Goal: Information Seeking & Learning: Find specific page/section

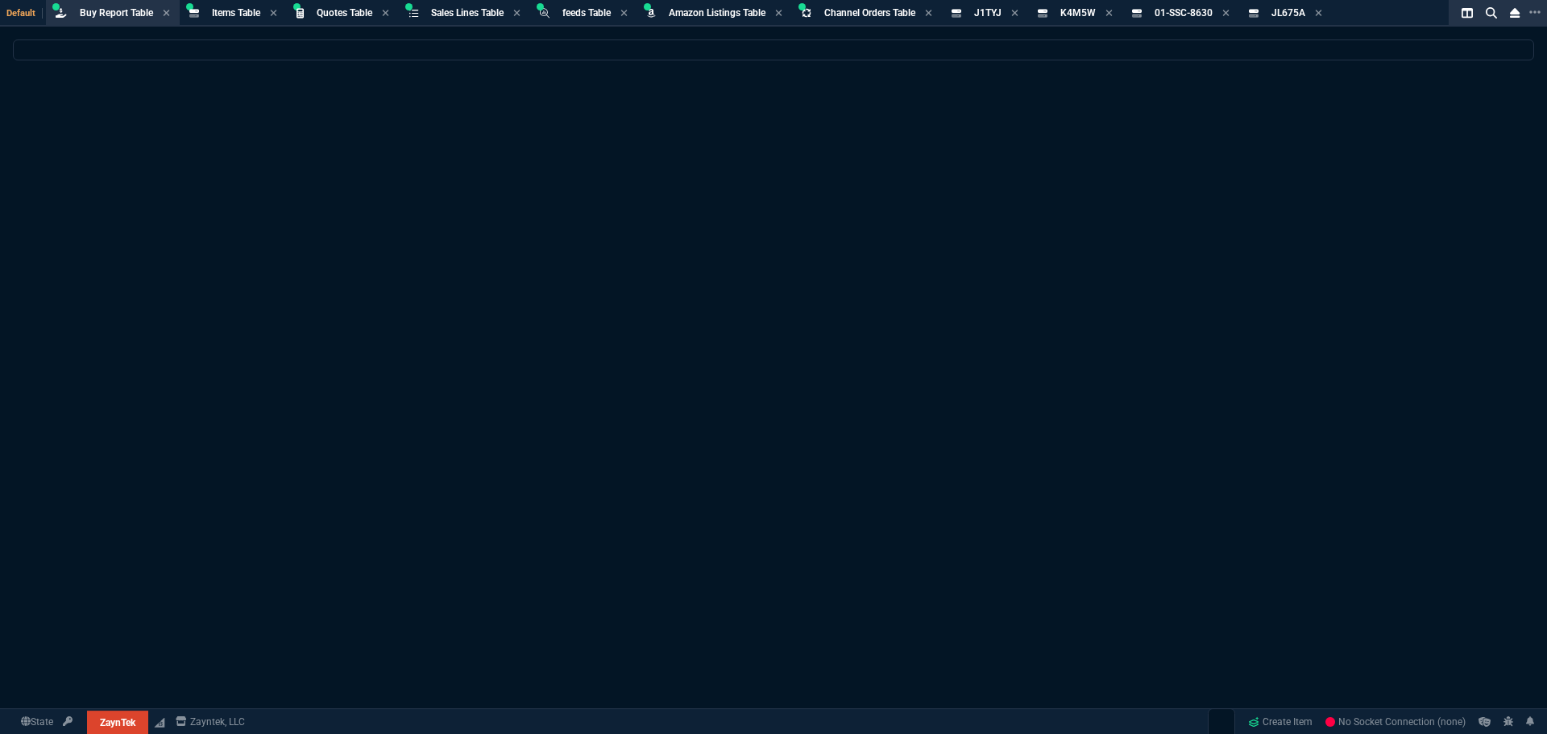
select select "8: NEPT"
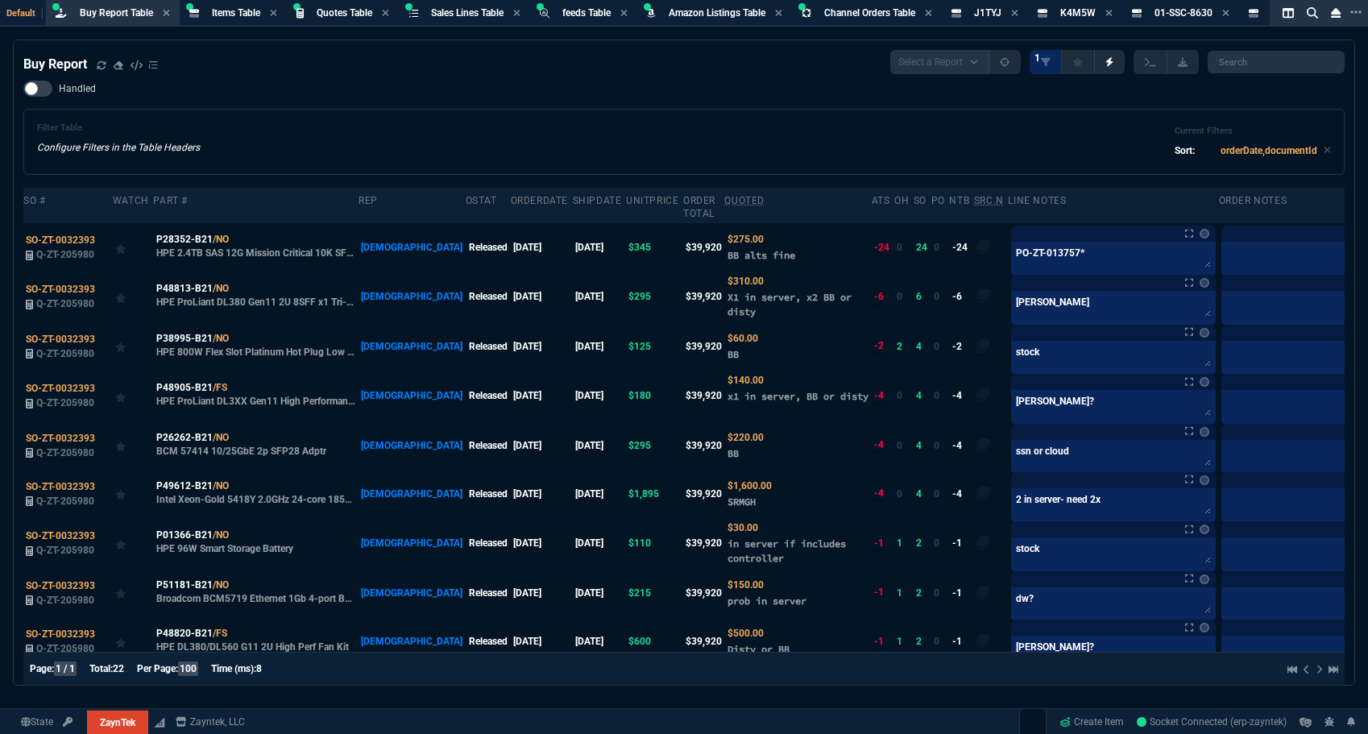
drag, startPoint x: 252, startPoint y: 111, endPoint x: 172, endPoint y: 94, distance: 81.5
click at [252, 110] on div "Filter Table Configure Filters in the Table Headers Current Filters Sort: order…" at bounding box center [683, 142] width 1321 height 66
click at [99, 68] on icon at bounding box center [101, 64] width 9 height 8
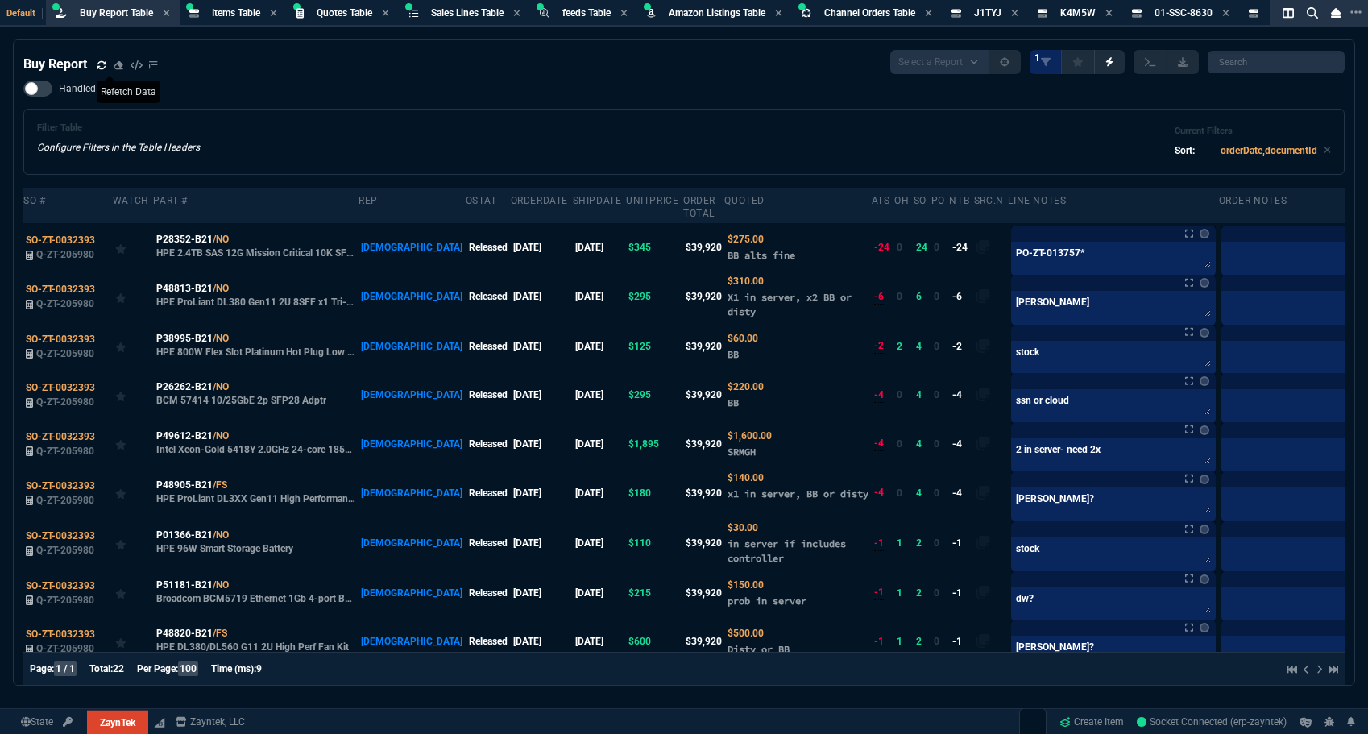
click at [292, 153] on div "Filter Table Configure Filters in the Table Headers Current Filters Sort: order…" at bounding box center [684, 141] width 1294 height 39
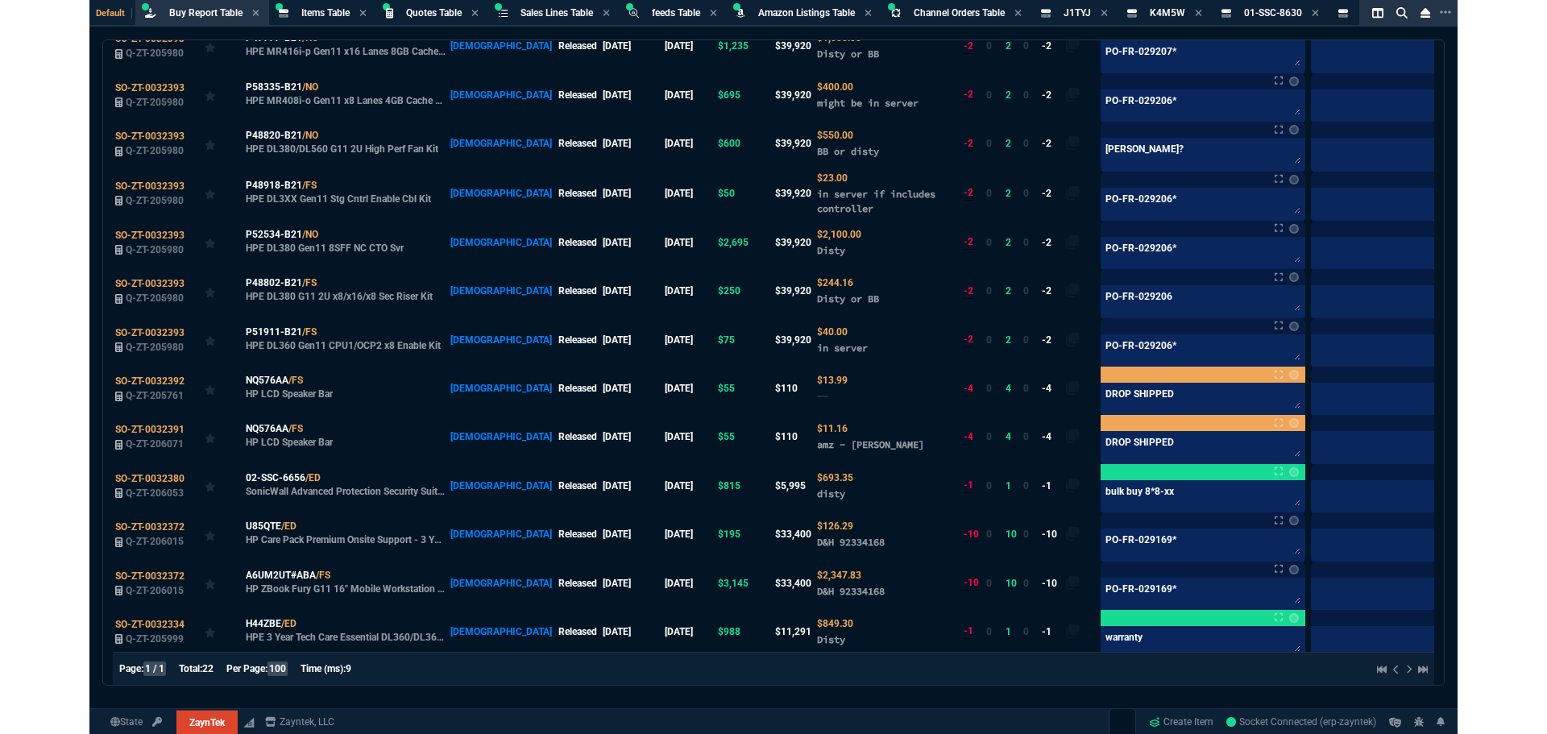
scroll to position [644, 0]
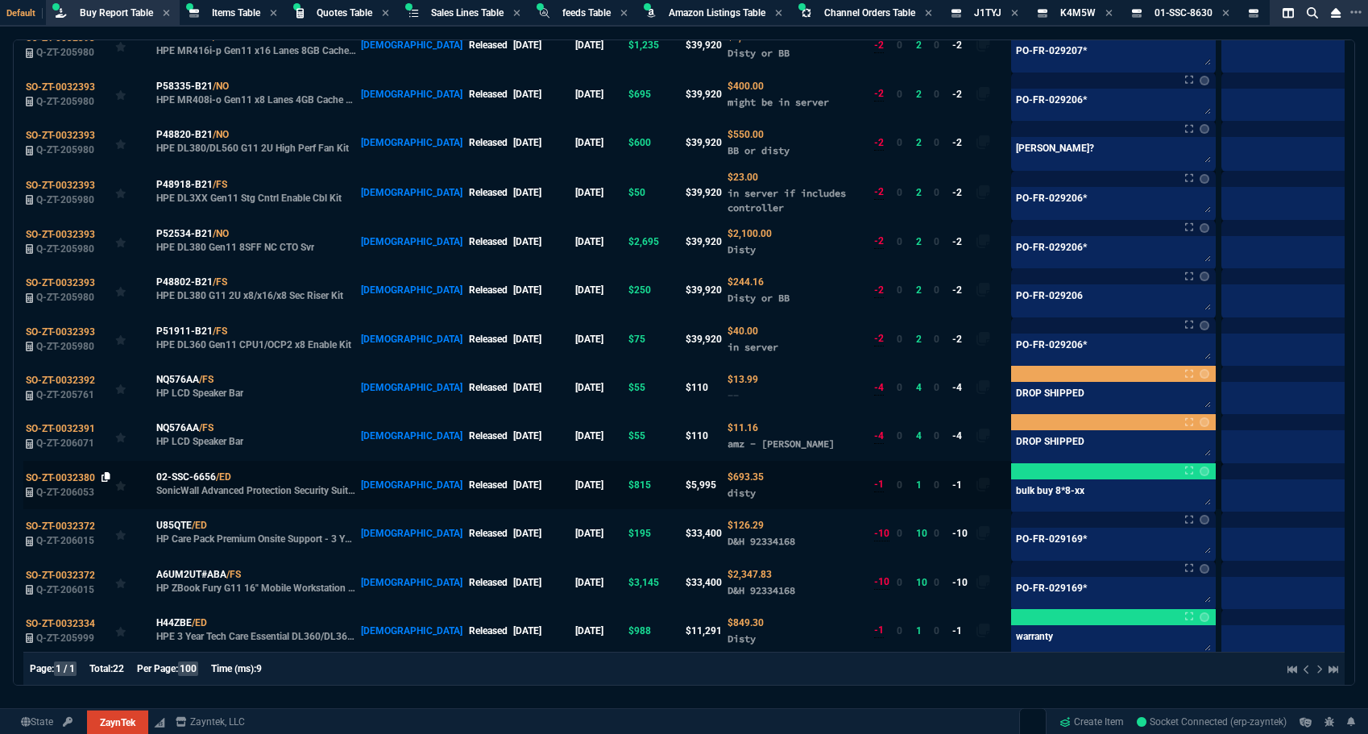
click at [106, 479] on icon at bounding box center [106, 477] width 9 height 10
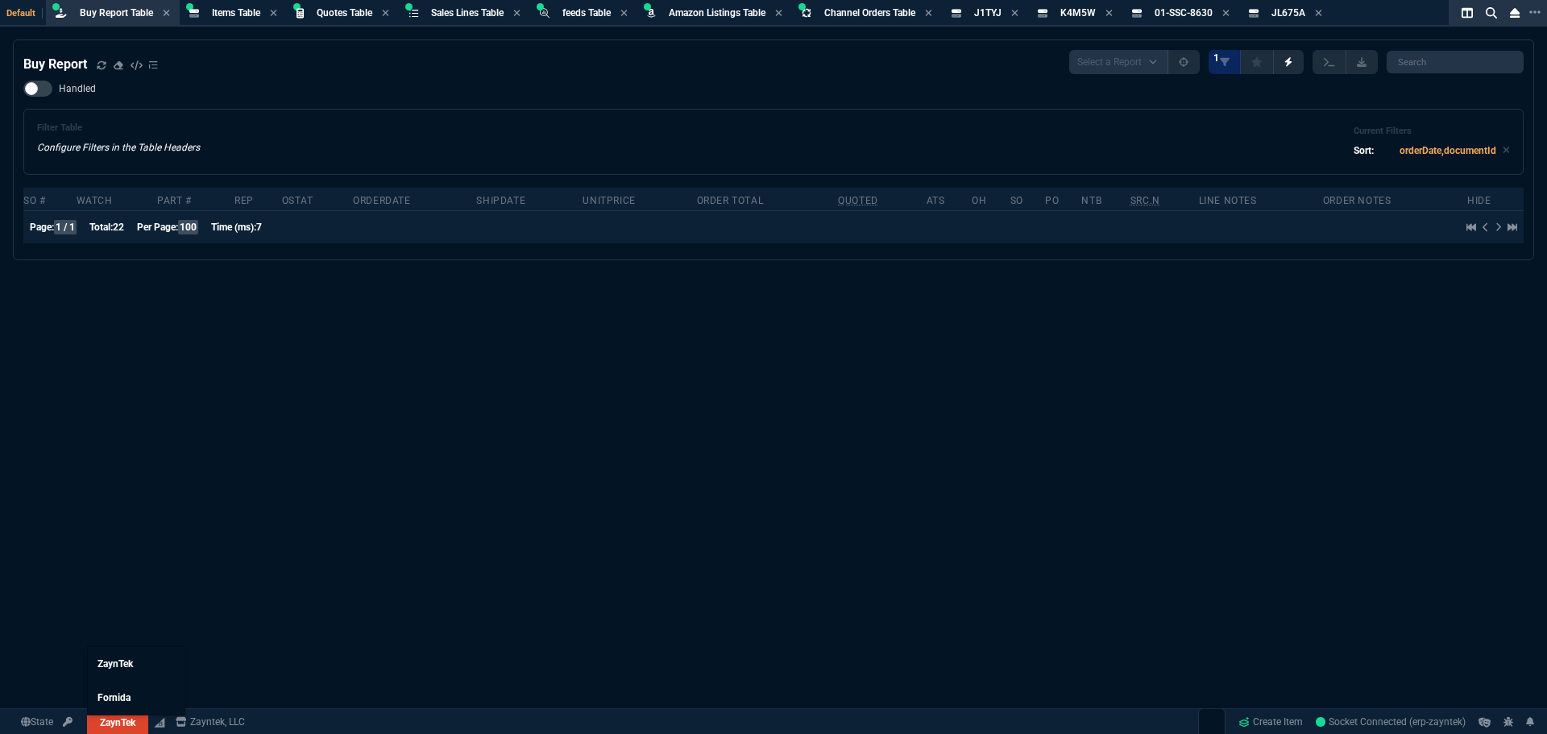
select select "8: NEPT"
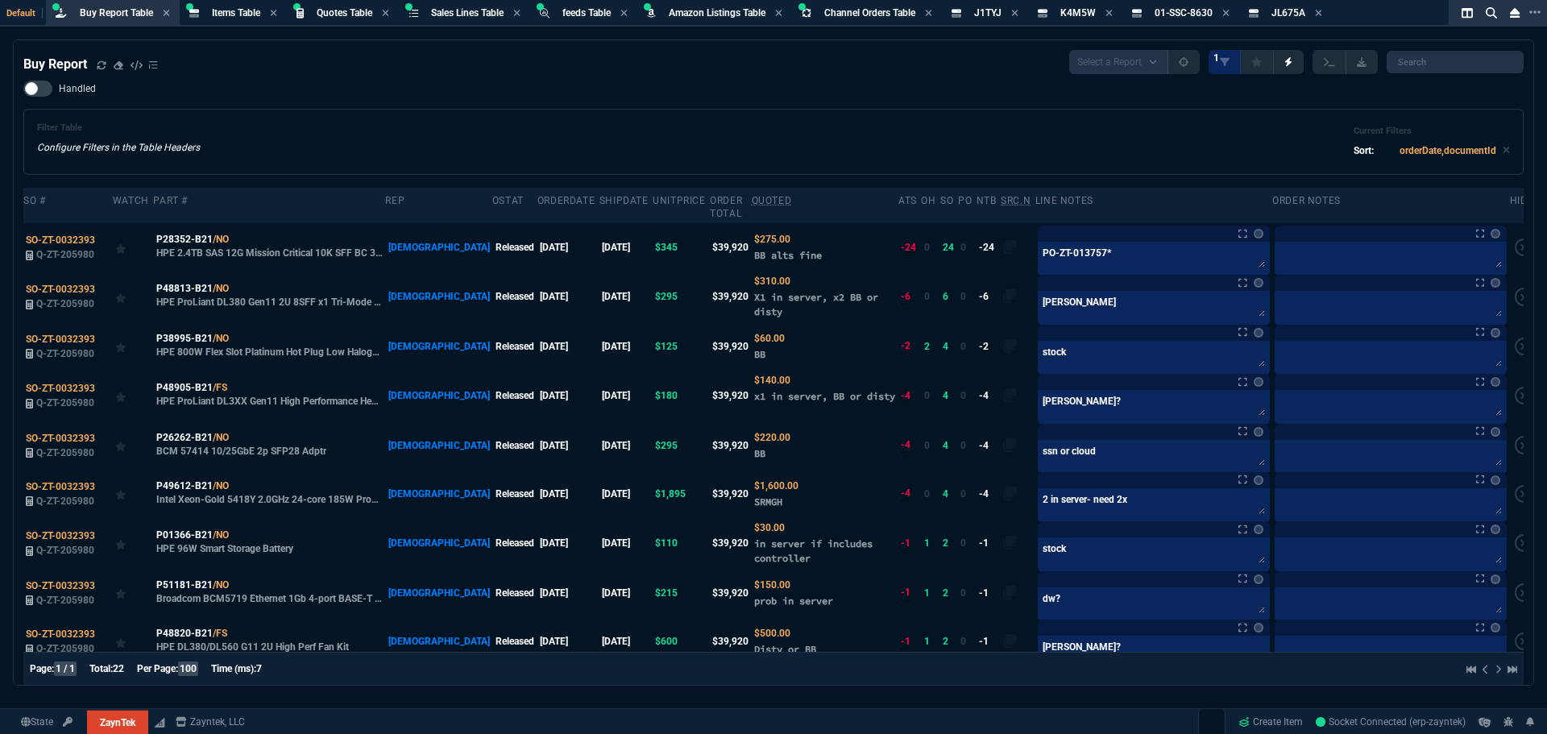
click at [0, 0] on span "Fornida" at bounding box center [0, 0] width 0 height 0
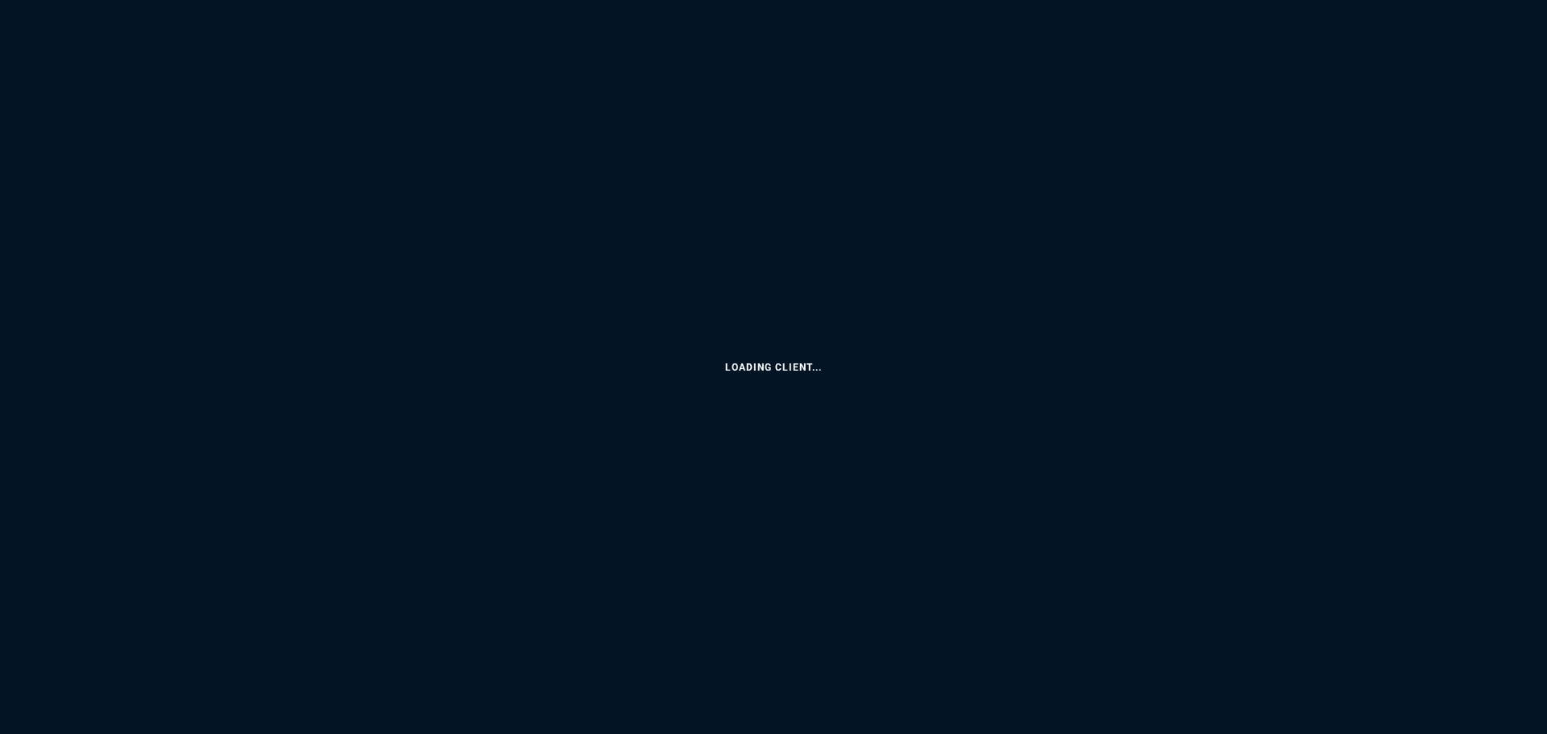
select select "8: NEPT"
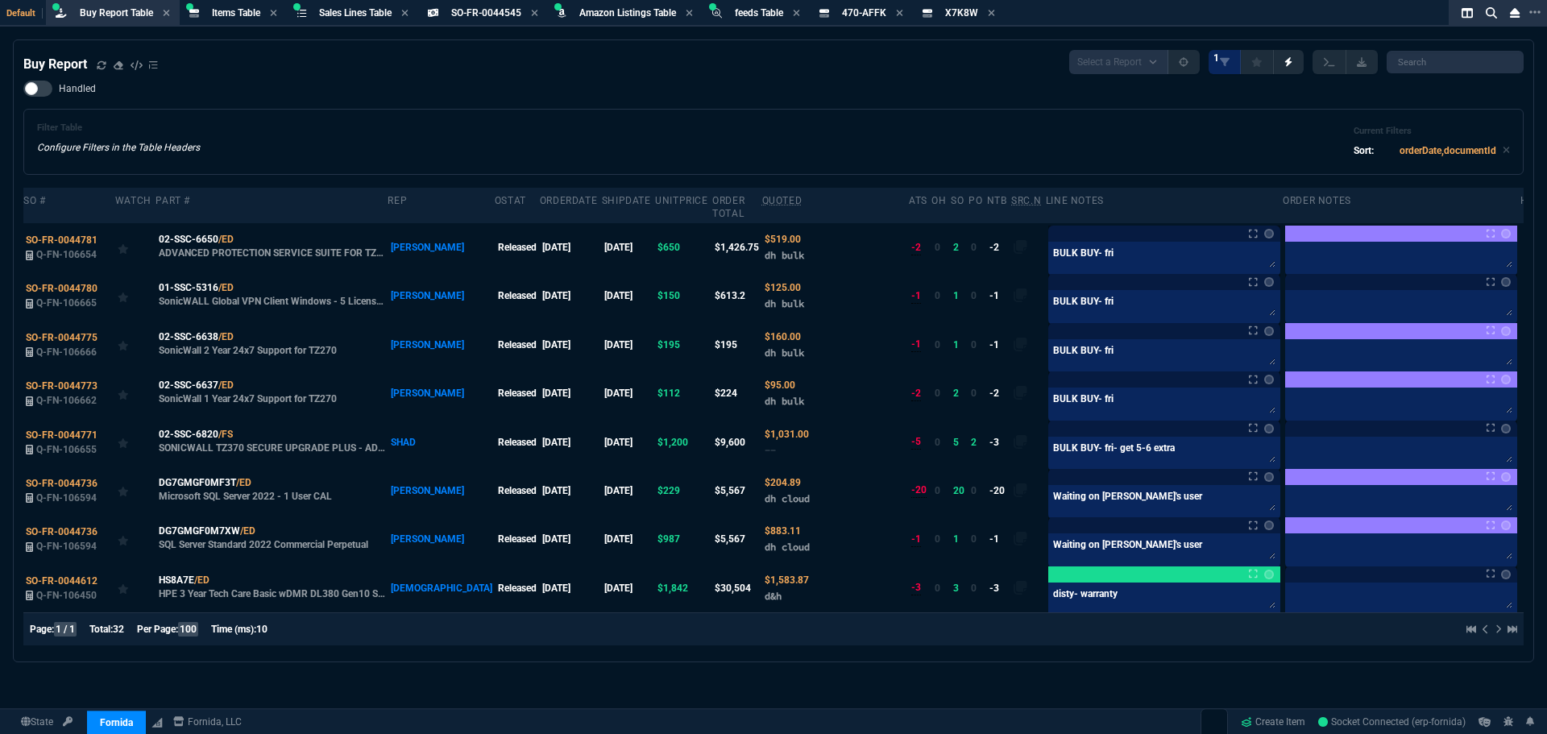
click at [492, 104] on div "Handled Filter Table Configure Filters in the Table Headers Current Filters Sor…" at bounding box center [773, 128] width 1500 height 94
click at [963, 114] on div "Filter Table Configure Filters in the Table Headers Current Filters Sort: order…" at bounding box center [773, 142] width 1500 height 66
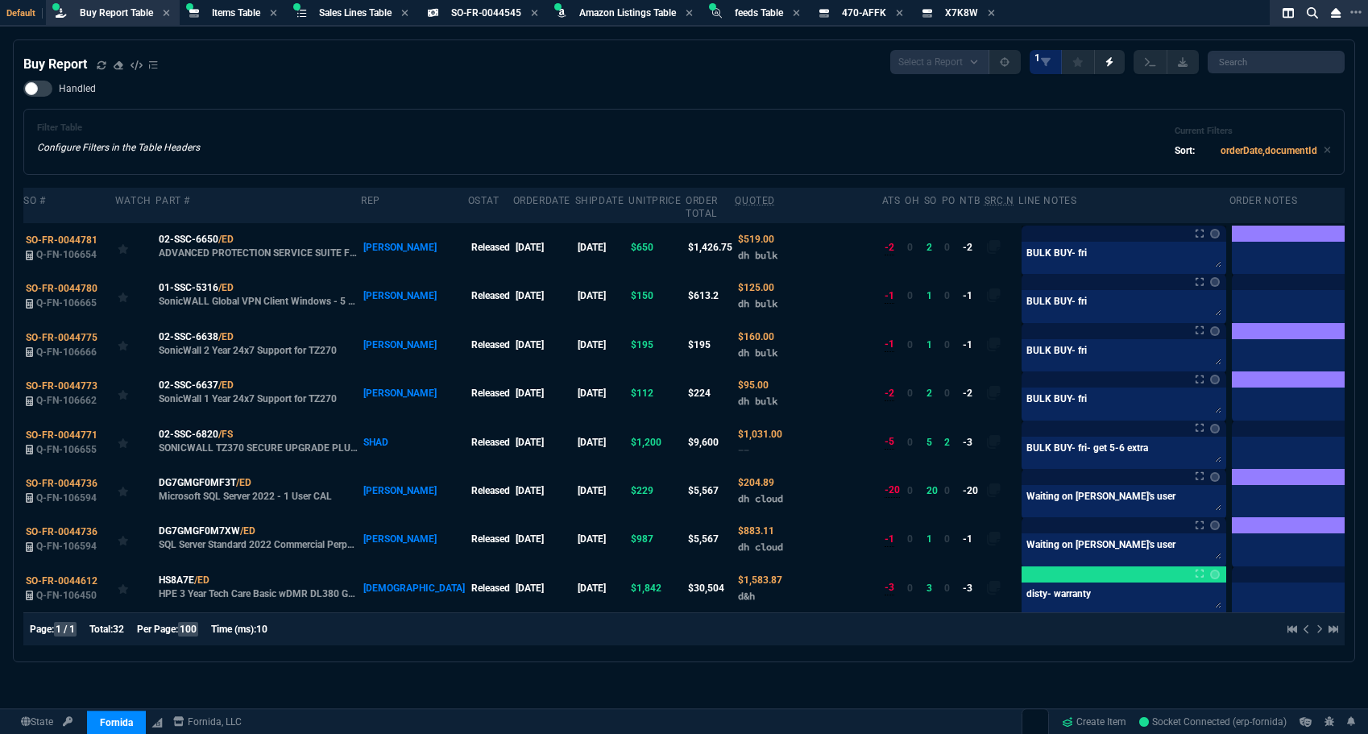
click at [728, 658] on nx-fornida-buy-report "Buy Report Select a Report Not Purchased 1 Handled Filter Table Configure Filte…" at bounding box center [684, 350] width 1340 height 621
click at [1210, 430] on link at bounding box center [1215, 429] width 10 height 10
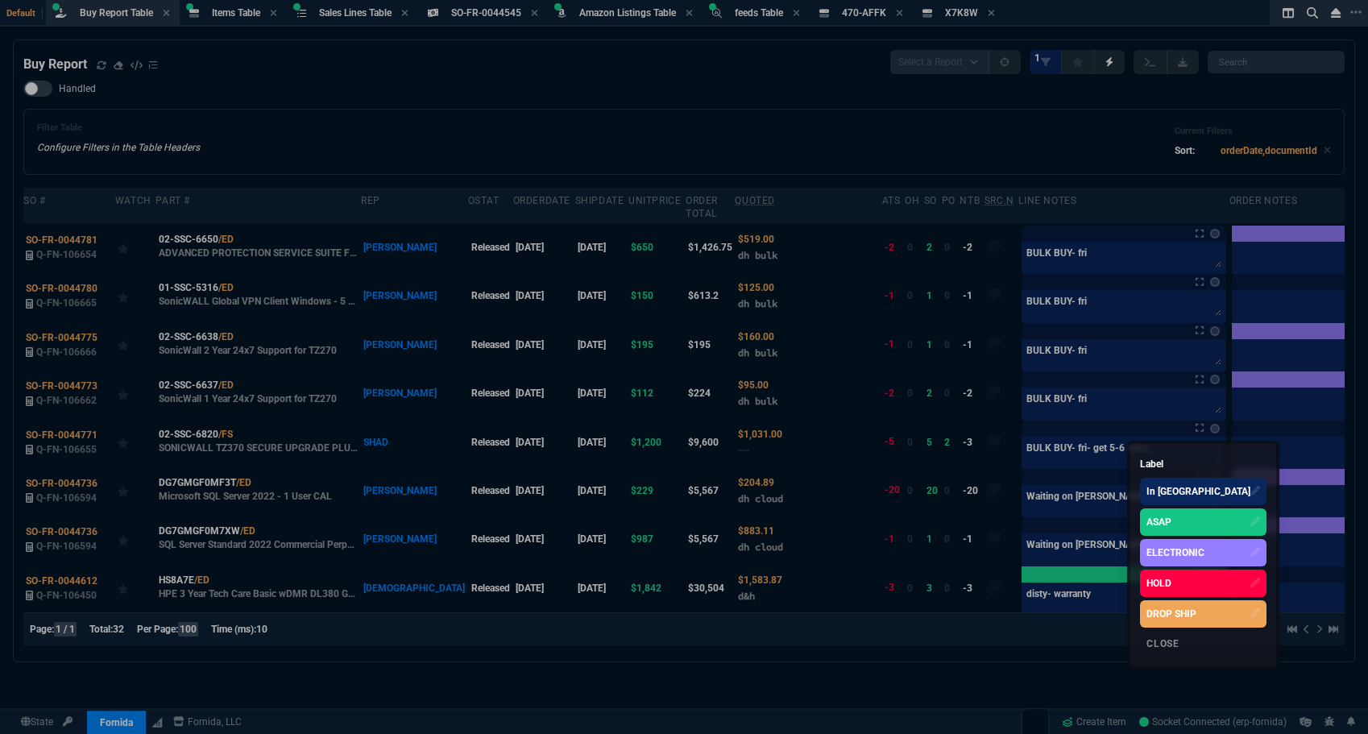
click at [1163, 520] on div "ASAP" at bounding box center [1158, 522] width 25 height 15
click at [1021, 134] on div at bounding box center [684, 367] width 1368 height 734
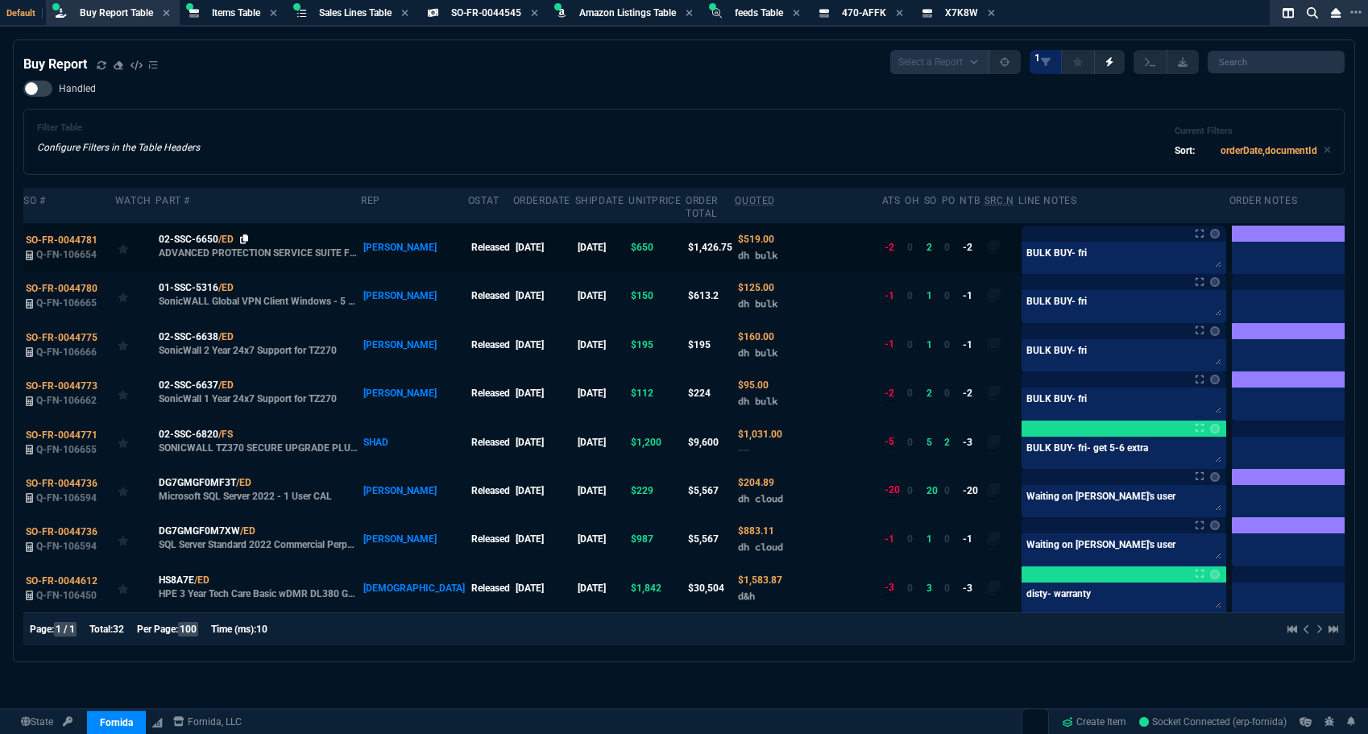
click at [240, 240] on icon at bounding box center [244, 239] width 9 height 10
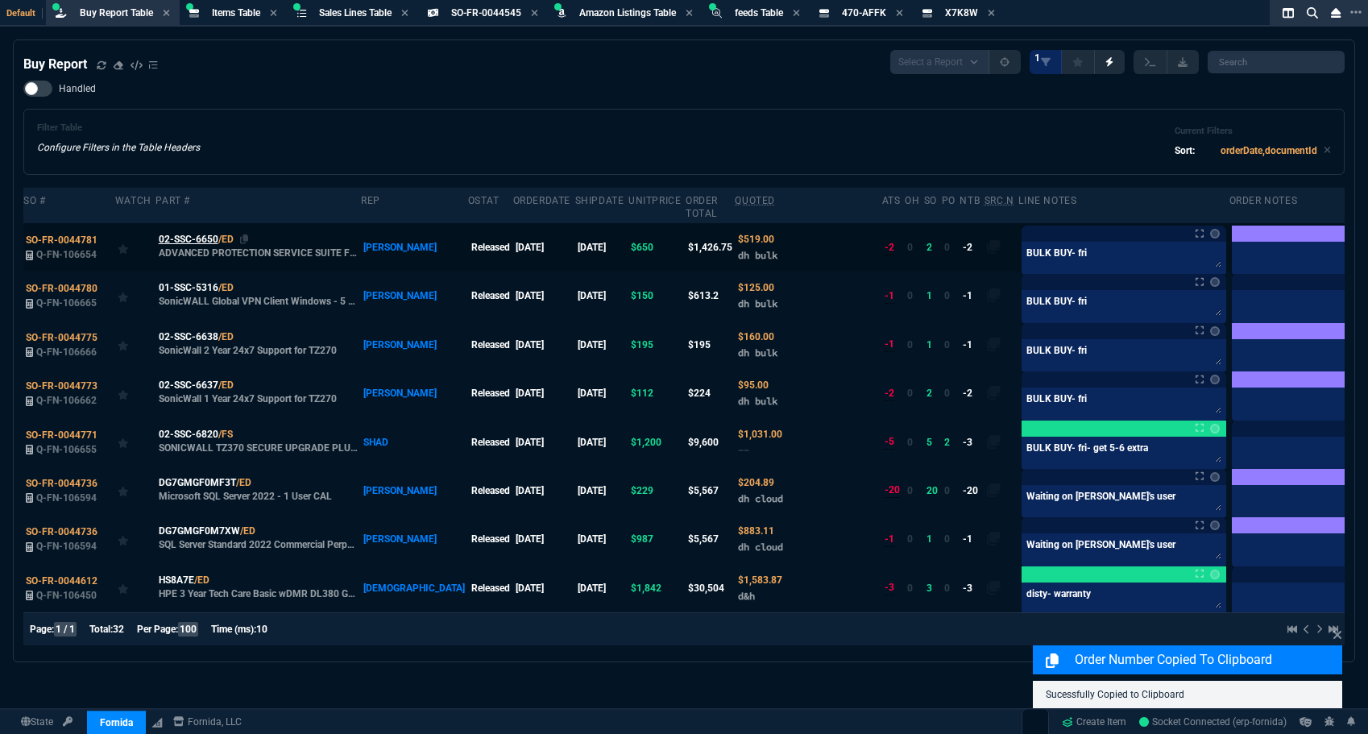
click at [203, 240] on span "02-SSC-6650" at bounding box center [189, 239] width 60 height 15
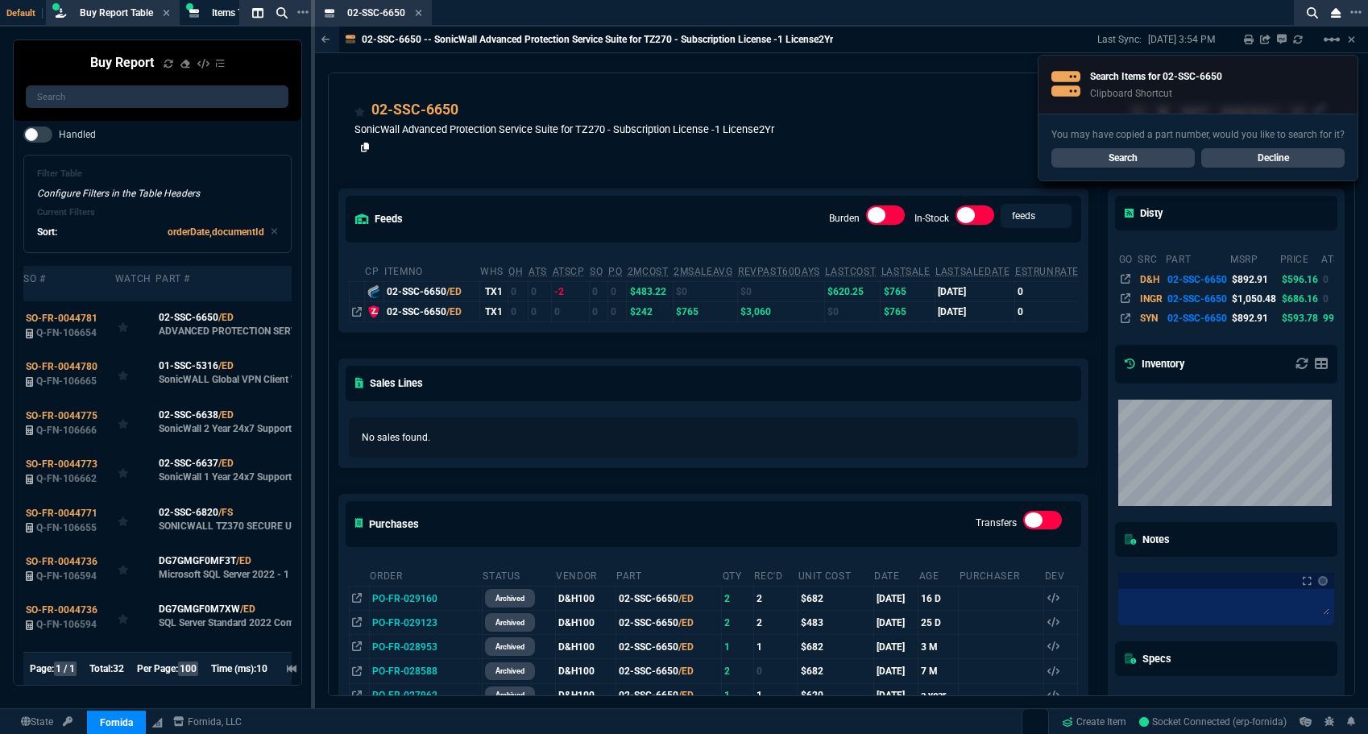
click at [364, 144] on icon at bounding box center [365, 148] width 9 height 10
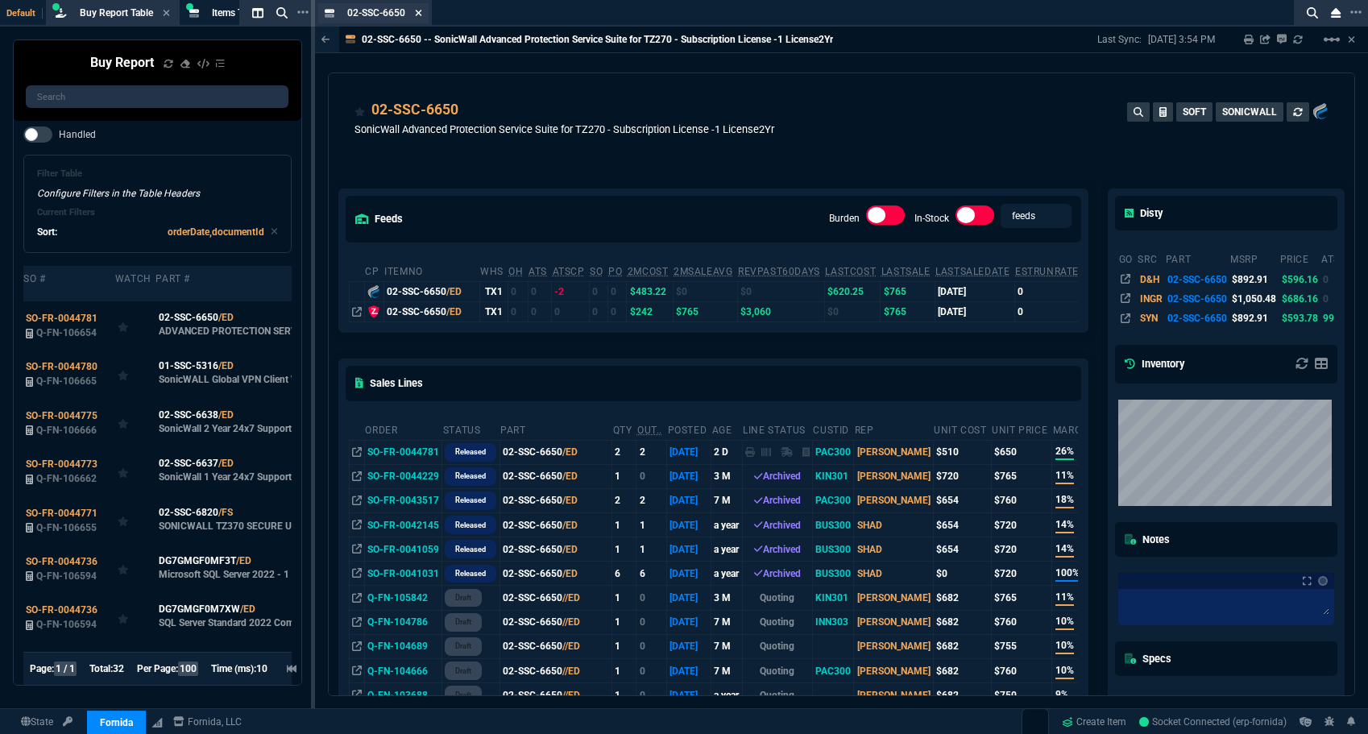
click at [420, 15] on icon at bounding box center [418, 13] width 7 height 10
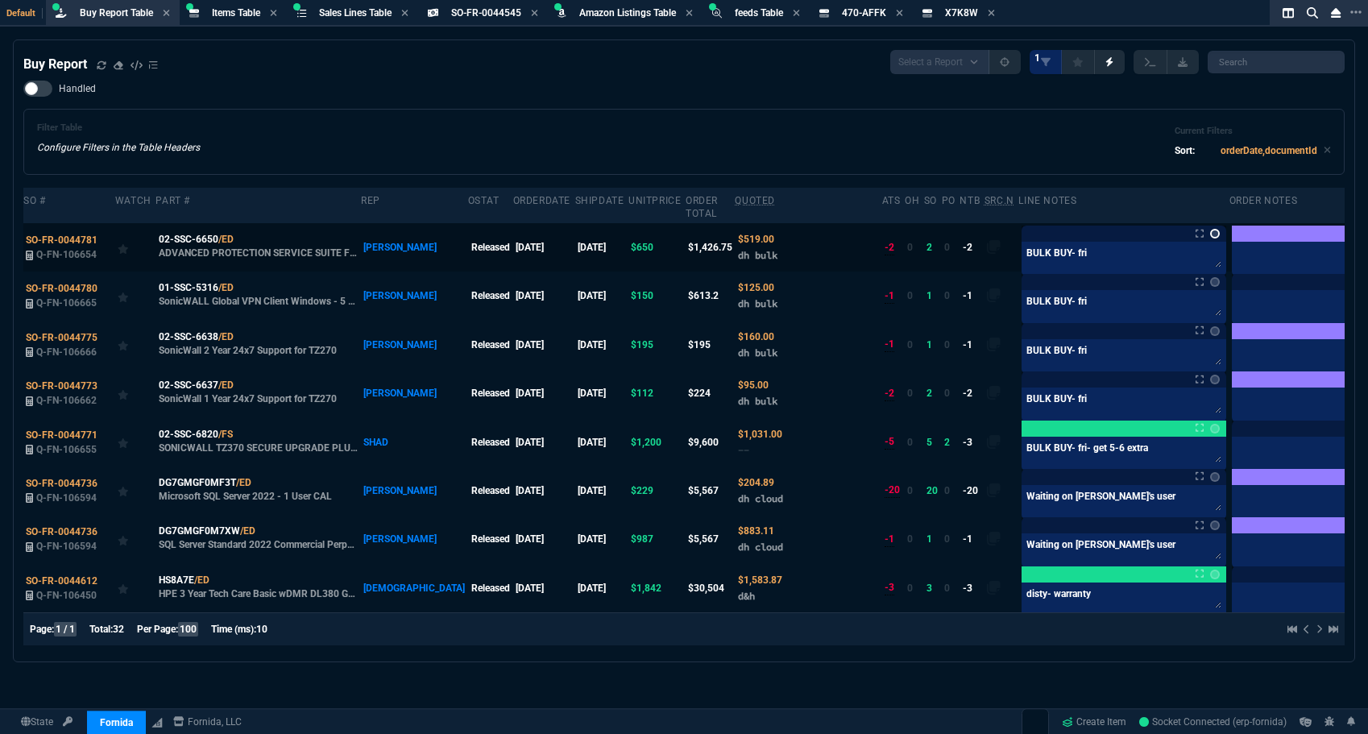
click at [1210, 234] on link at bounding box center [1215, 234] width 10 height 10
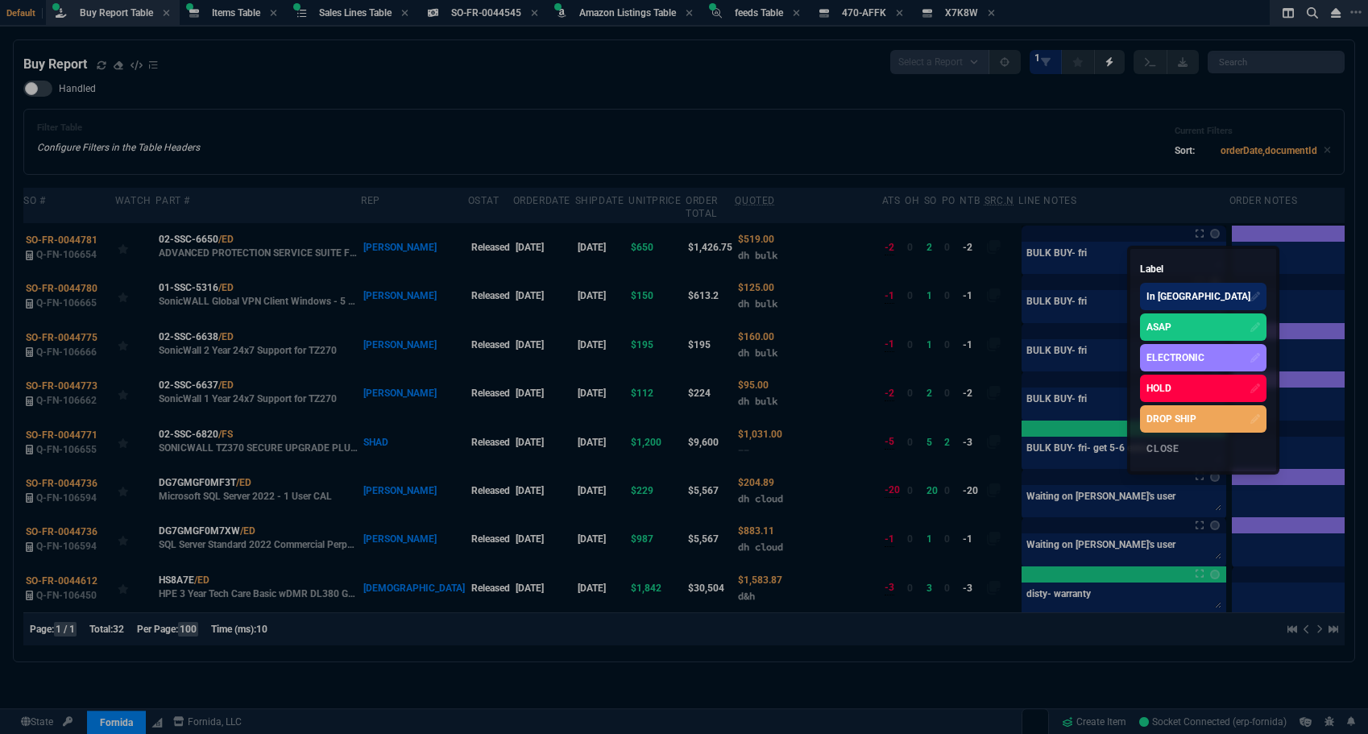
click at [1166, 322] on div "ASAP" at bounding box center [1158, 327] width 25 height 15
click at [860, 139] on div at bounding box center [684, 367] width 1368 height 734
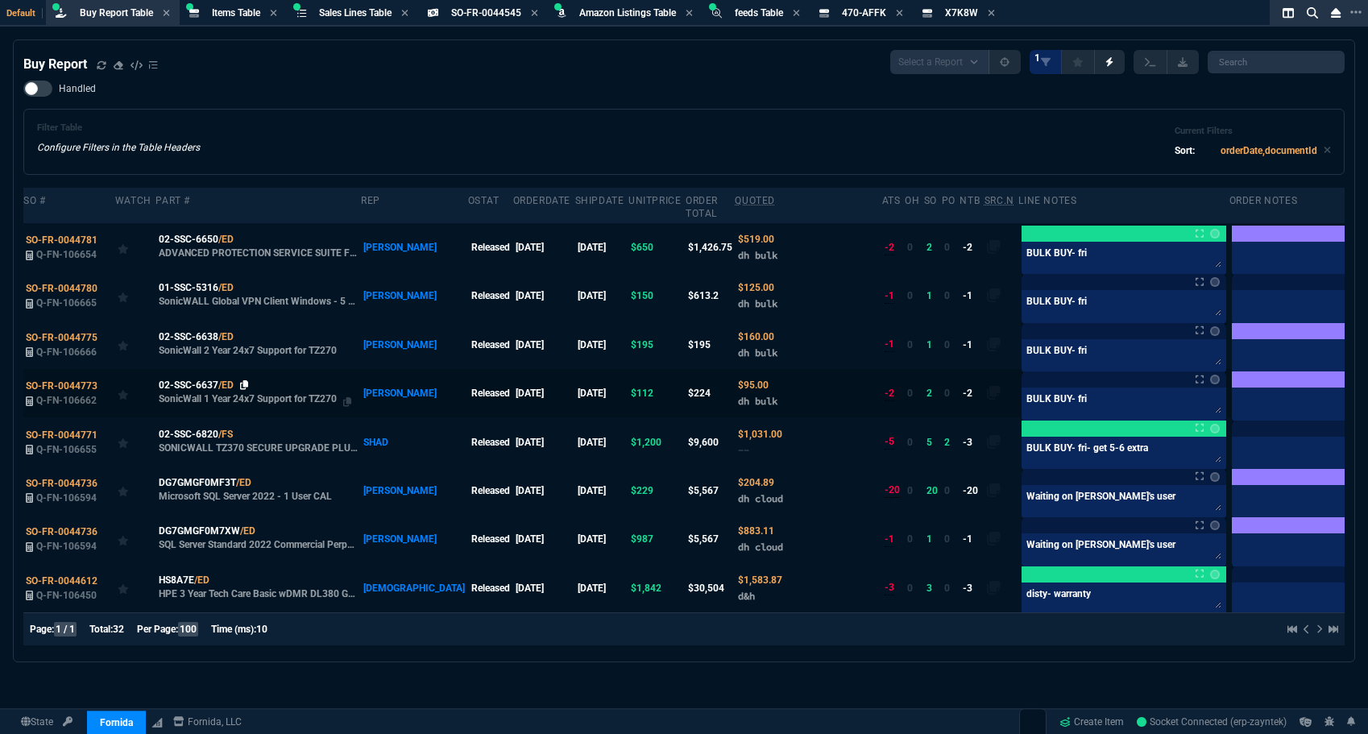
click at [242, 384] on icon at bounding box center [244, 385] width 9 height 10
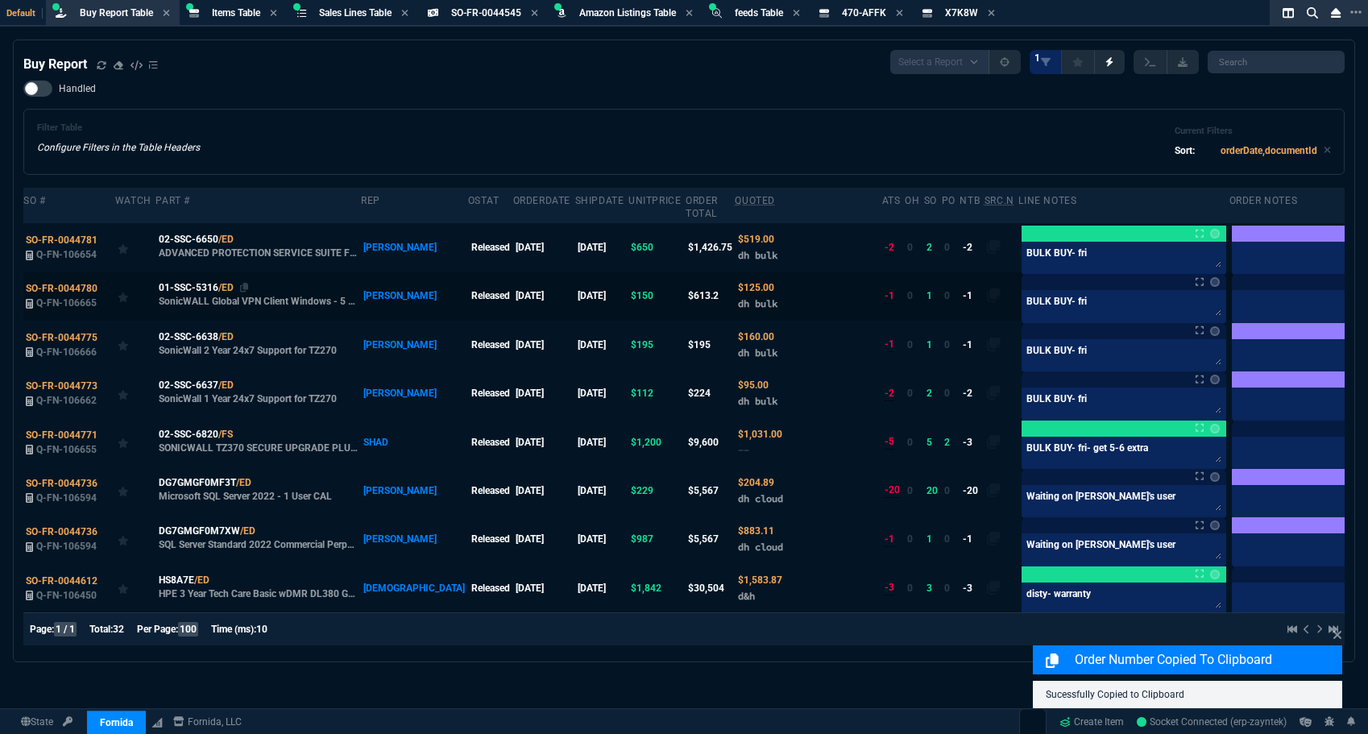
click at [197, 379] on span "02-SSC-6637" at bounding box center [189, 385] width 60 height 15
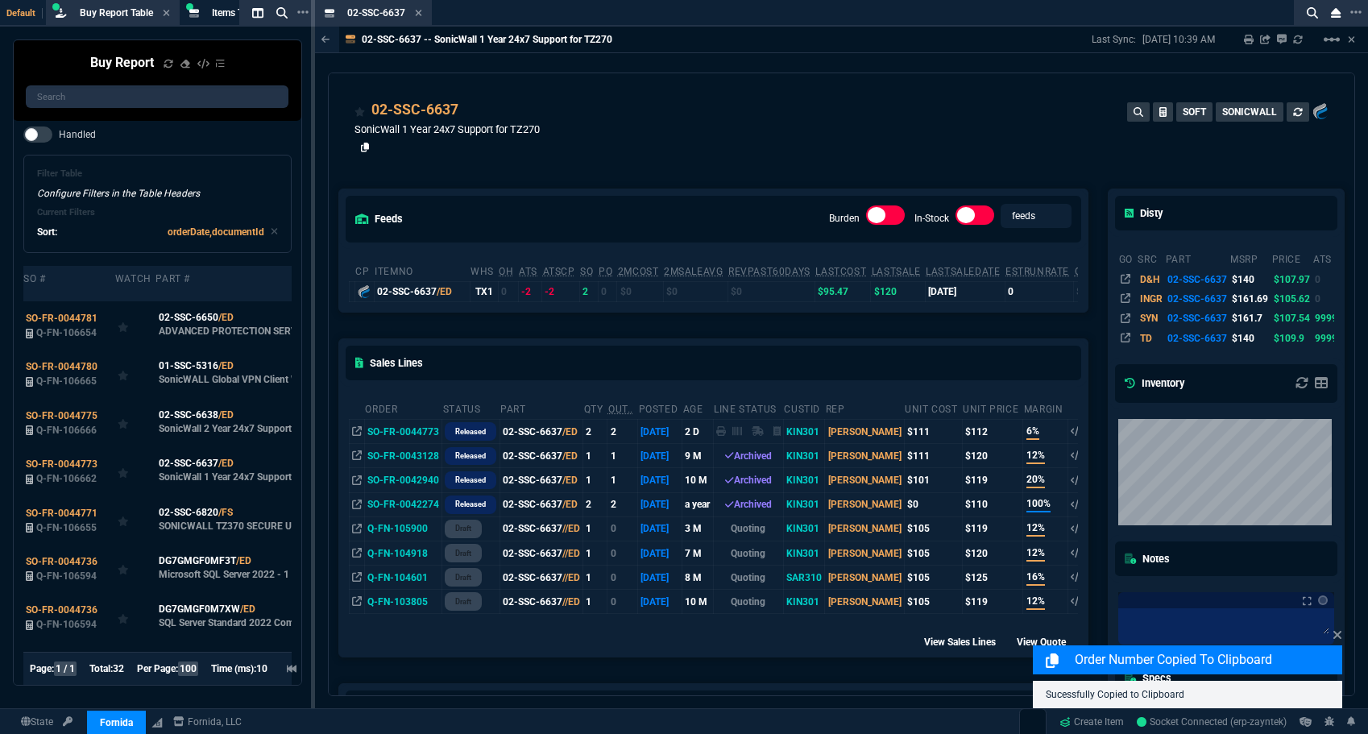
click at [364, 147] on icon at bounding box center [365, 148] width 9 height 10
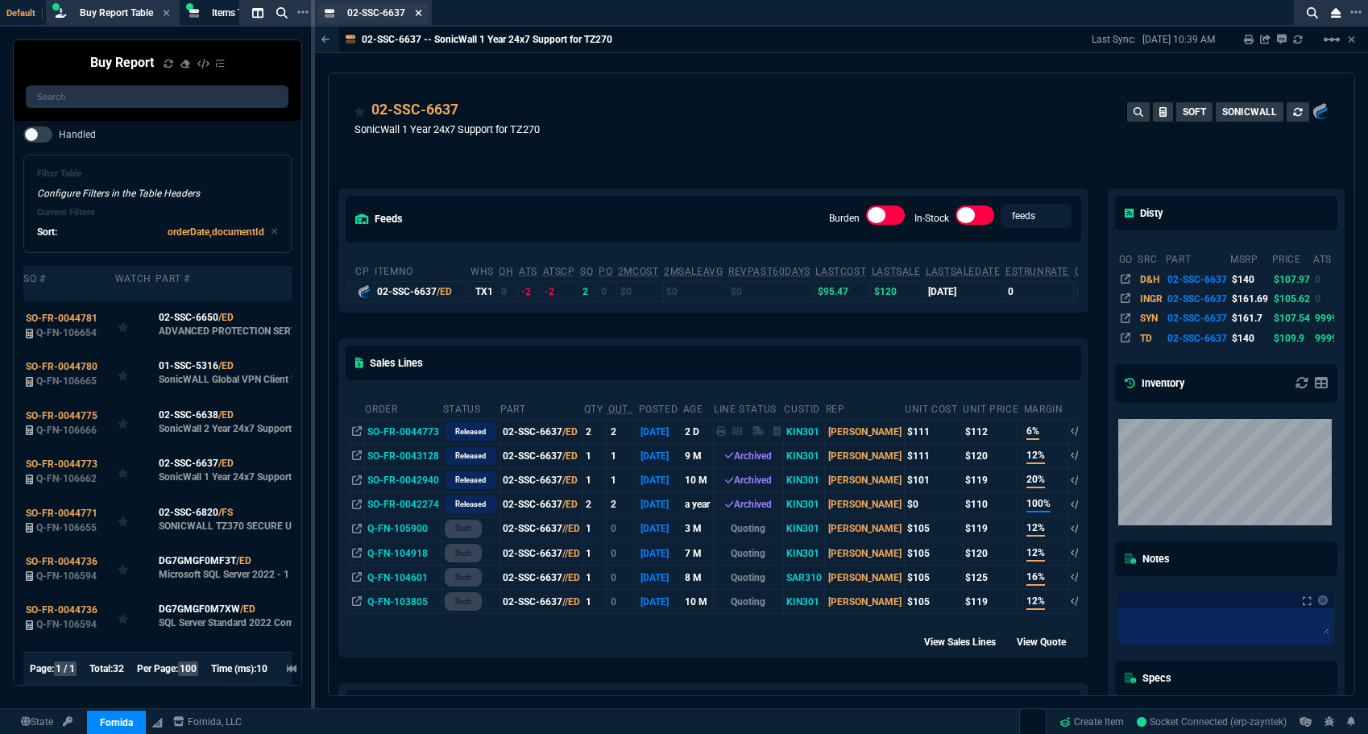
click at [415, 16] on icon at bounding box center [418, 13] width 7 height 10
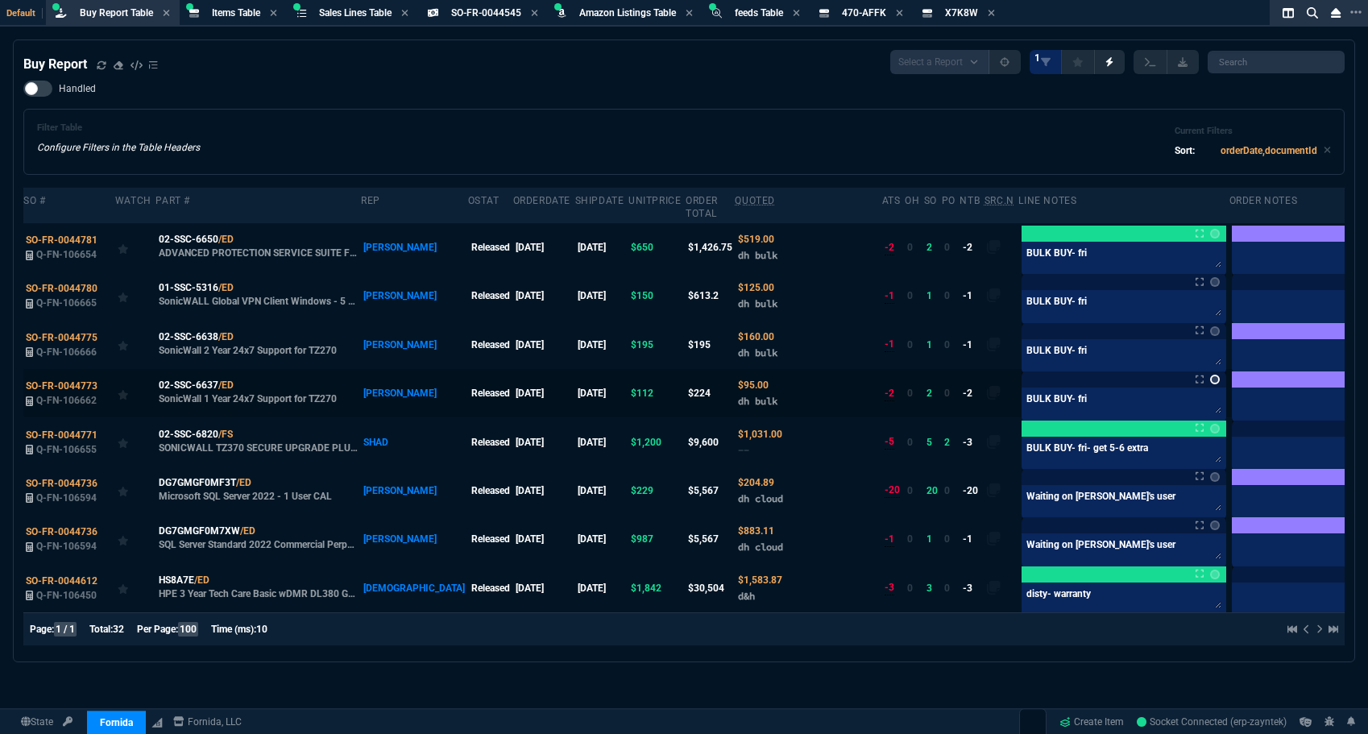
click at [1210, 379] on link at bounding box center [1215, 380] width 10 height 10
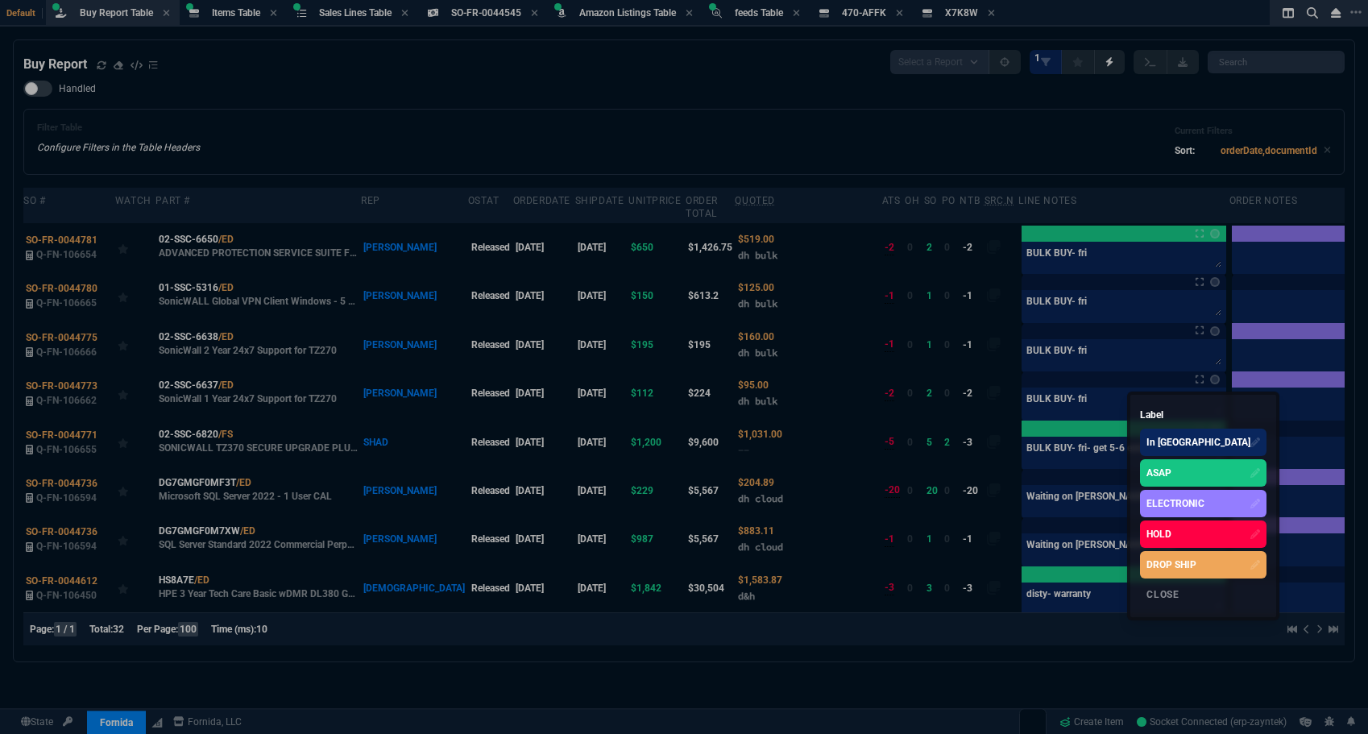
click at [1183, 468] on div "ASAP" at bounding box center [1203, 472] width 126 height 27
click at [996, 350] on div at bounding box center [684, 367] width 1368 height 734
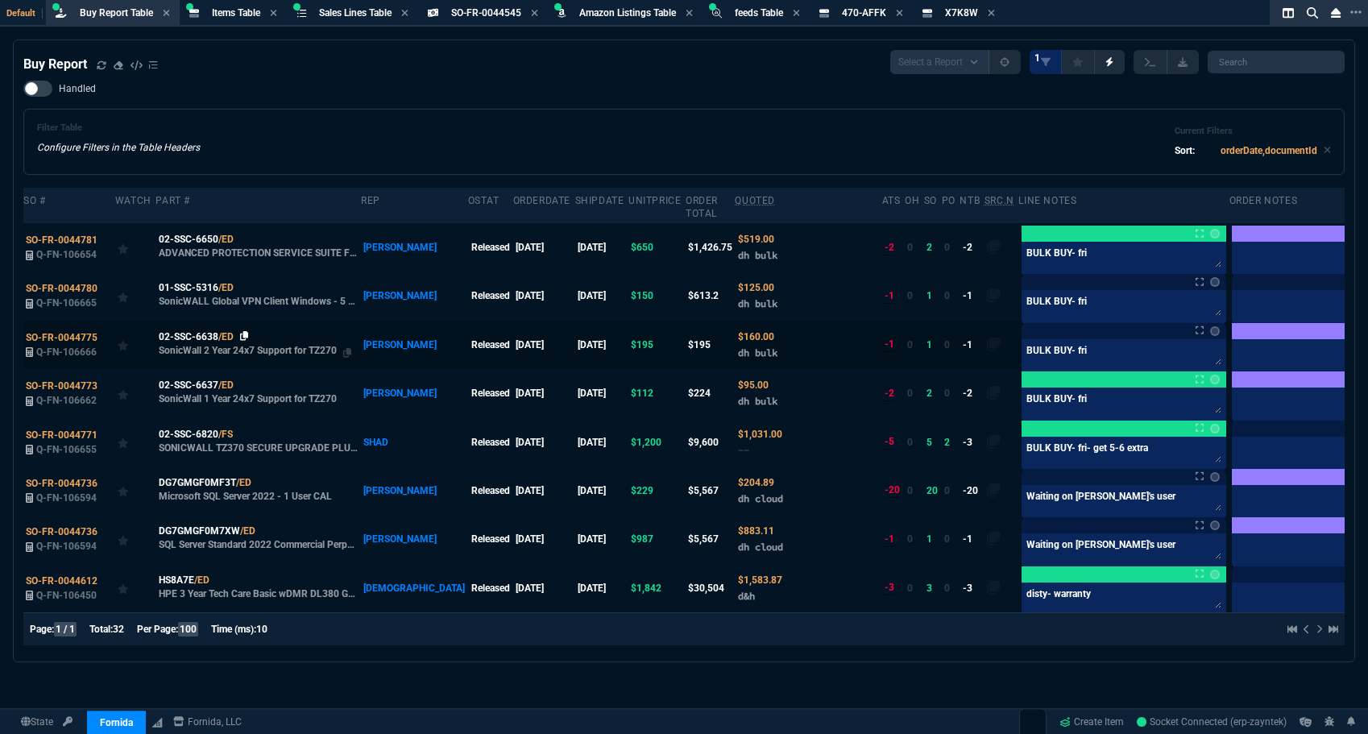
click at [244, 338] on icon at bounding box center [244, 336] width 9 height 10
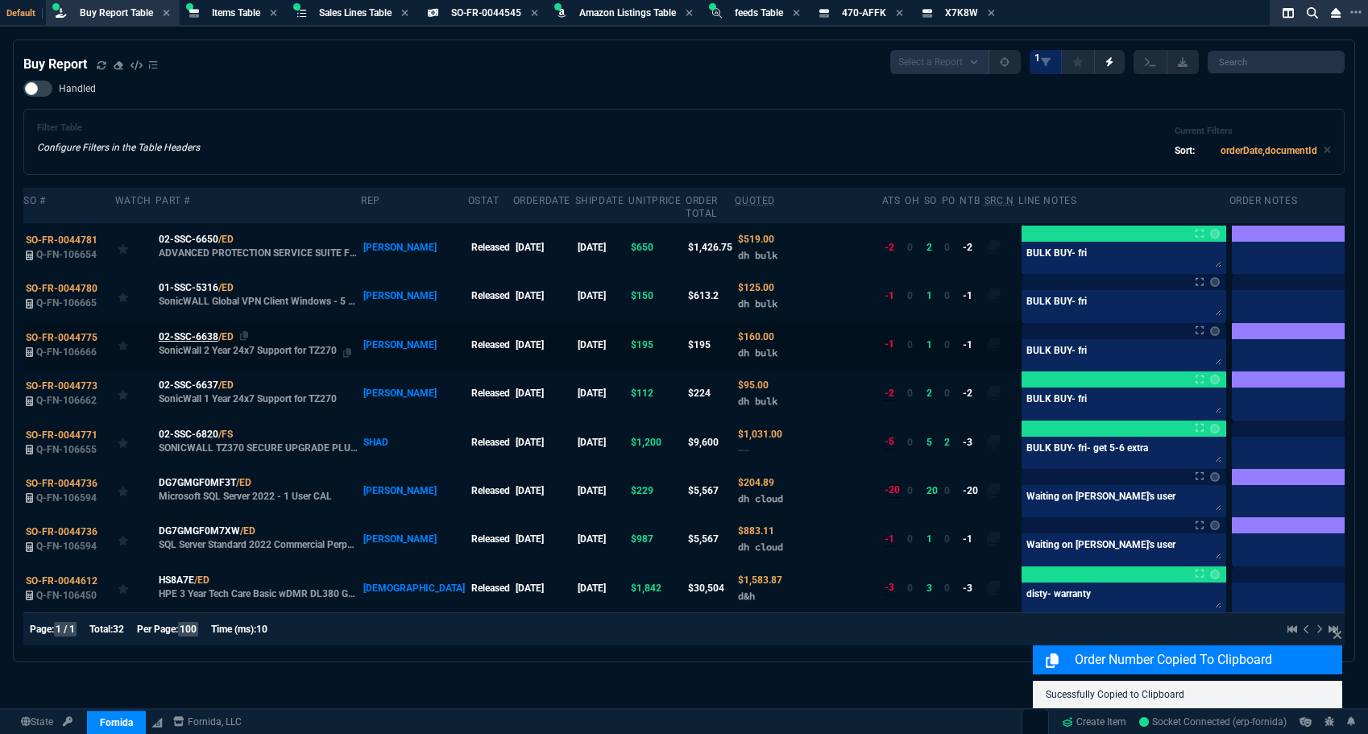
click at [207, 339] on span "02-SSC-6638" at bounding box center [189, 336] width 60 height 15
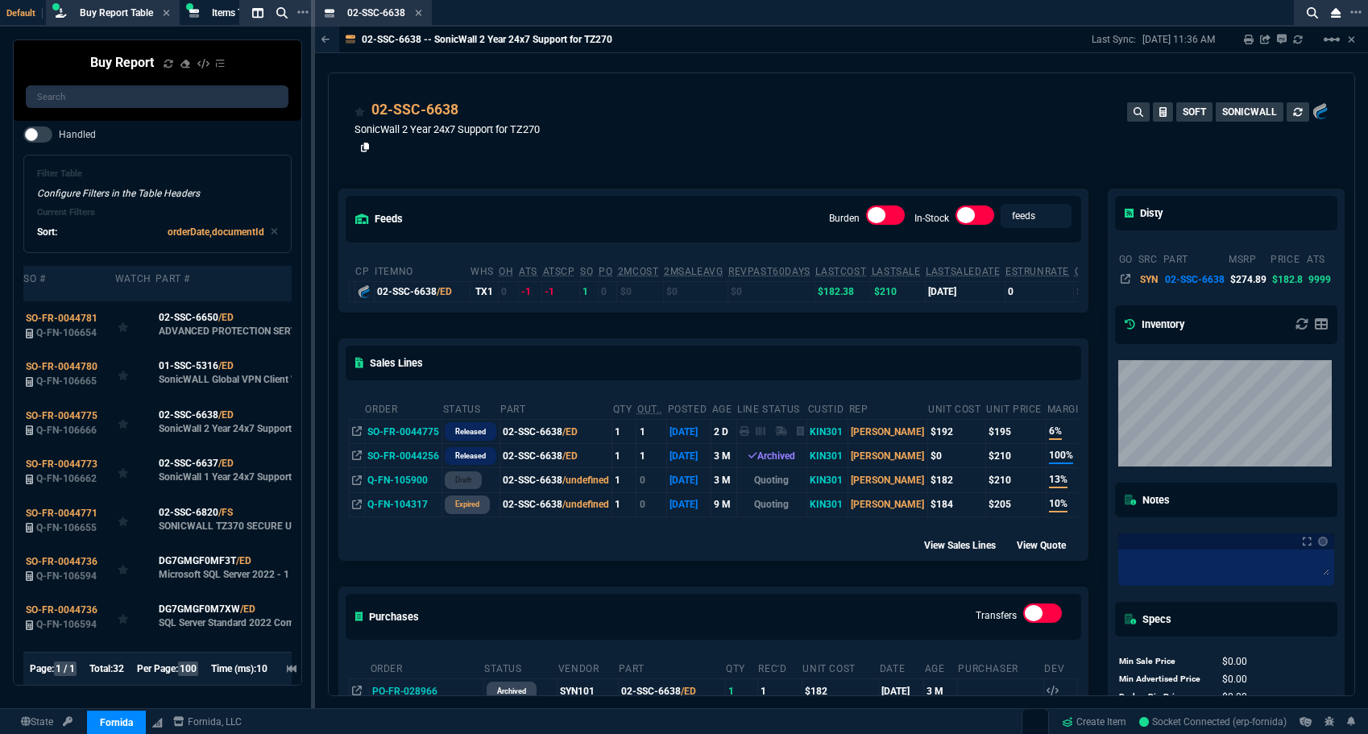
click at [363, 150] on icon at bounding box center [365, 148] width 9 height 10
drag, startPoint x: 417, startPoint y: 10, endPoint x: 433, endPoint y: 42, distance: 35.7
click at [417, 10] on icon at bounding box center [418, 13] width 7 height 10
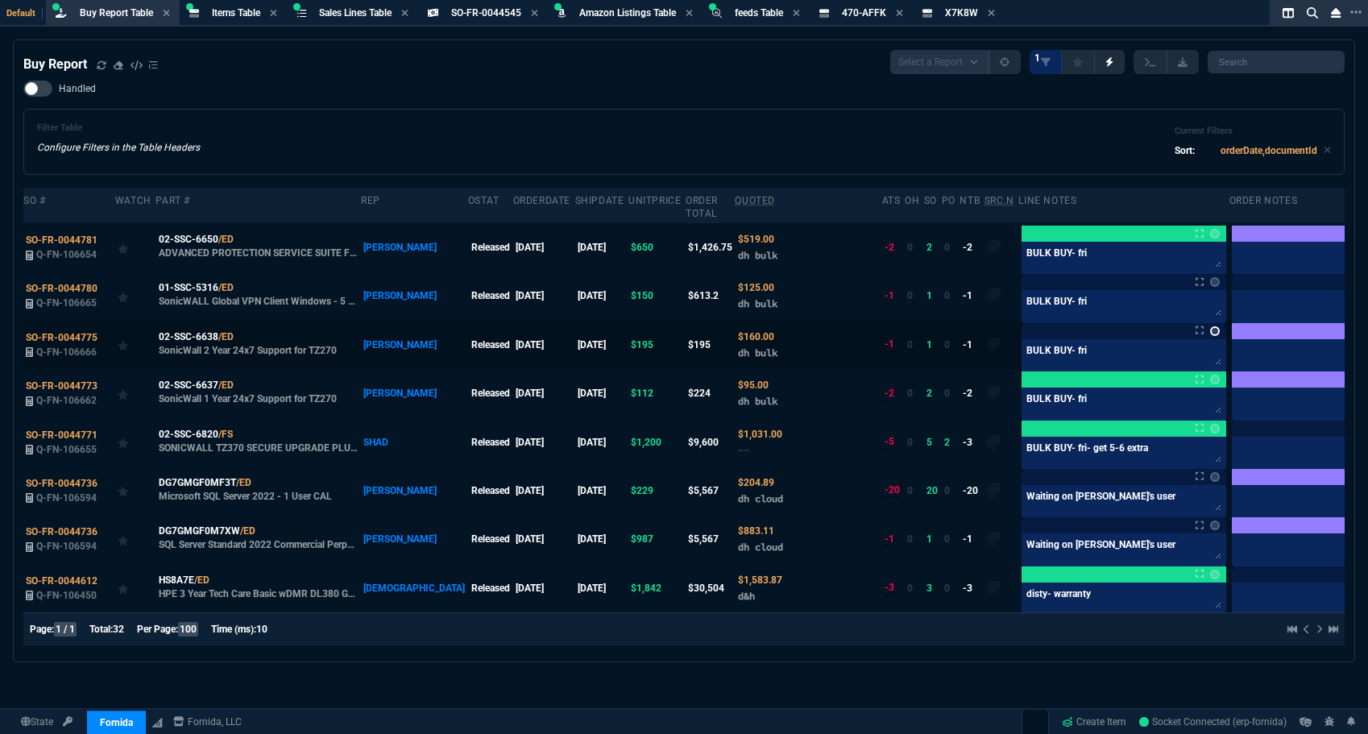
click at [1210, 333] on link at bounding box center [1215, 331] width 10 height 10
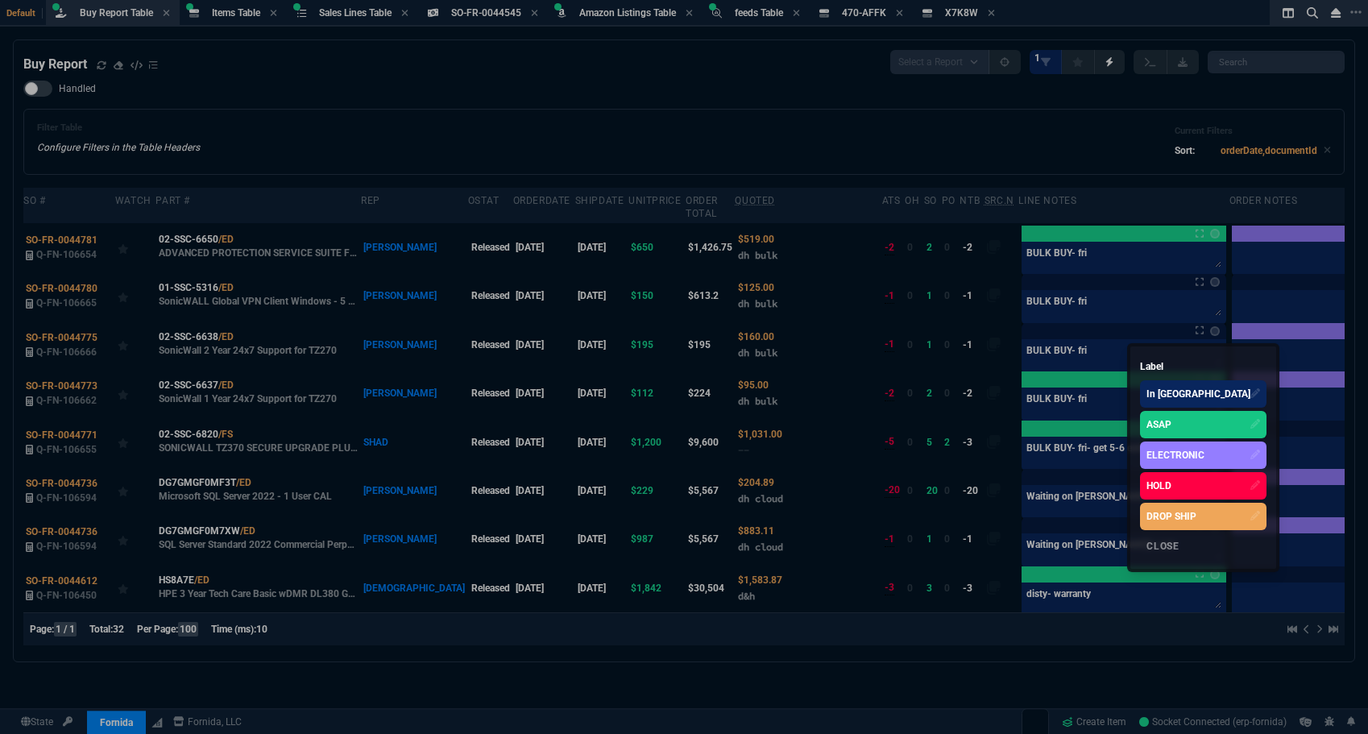
click at [1156, 419] on div "ASAP" at bounding box center [1158, 424] width 25 height 15
click at [307, 145] on div at bounding box center [684, 367] width 1368 height 734
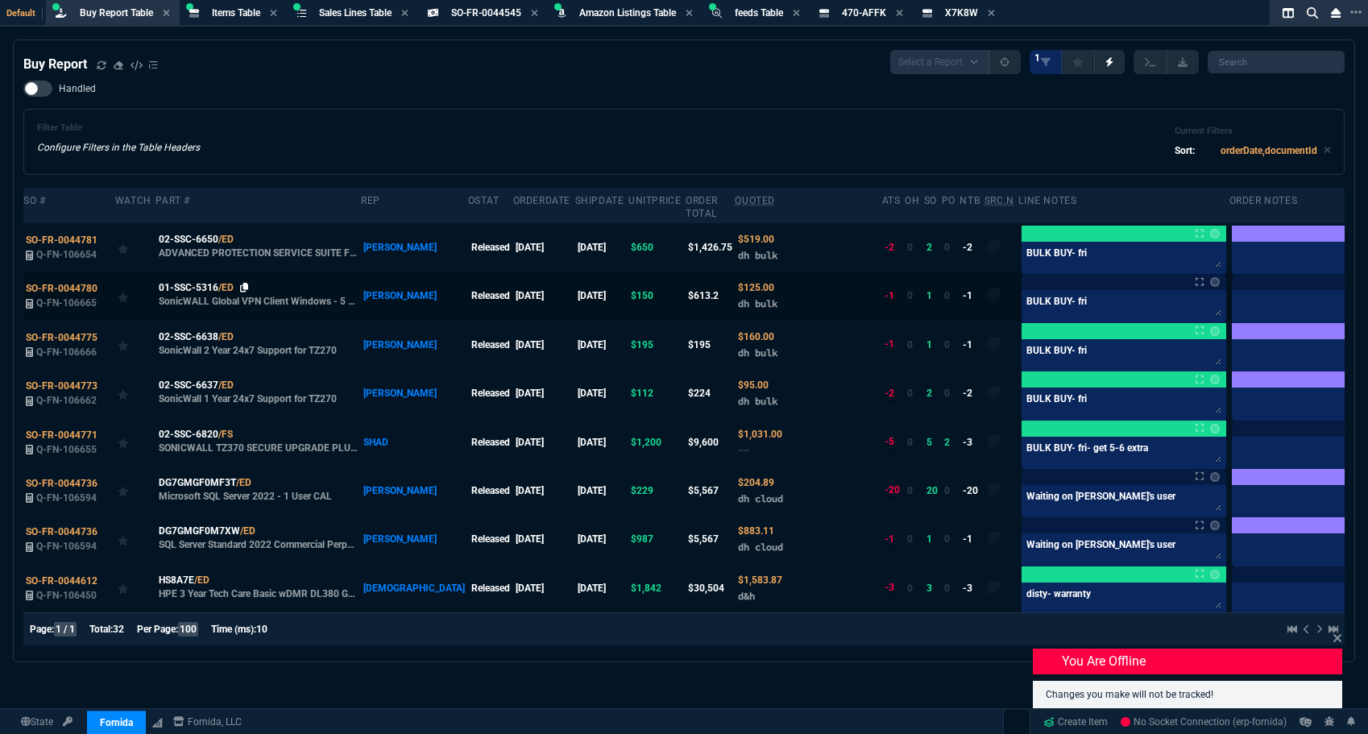
click at [241, 288] on icon at bounding box center [244, 288] width 9 height 10
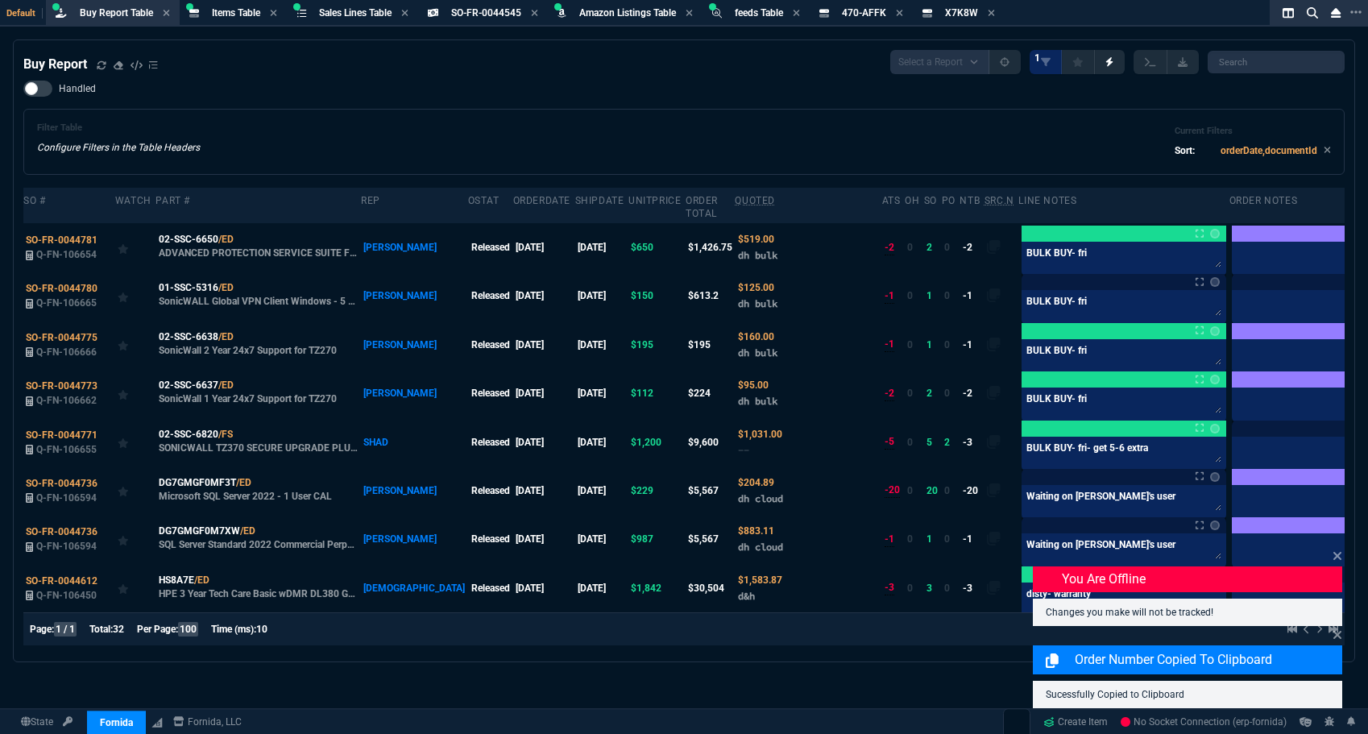
drag, startPoint x: 191, startPoint y: 237, endPoint x: 204, endPoint y: 233, distance: 13.5
click at [191, 237] on span "02-SSC-6650" at bounding box center [189, 239] width 60 height 15
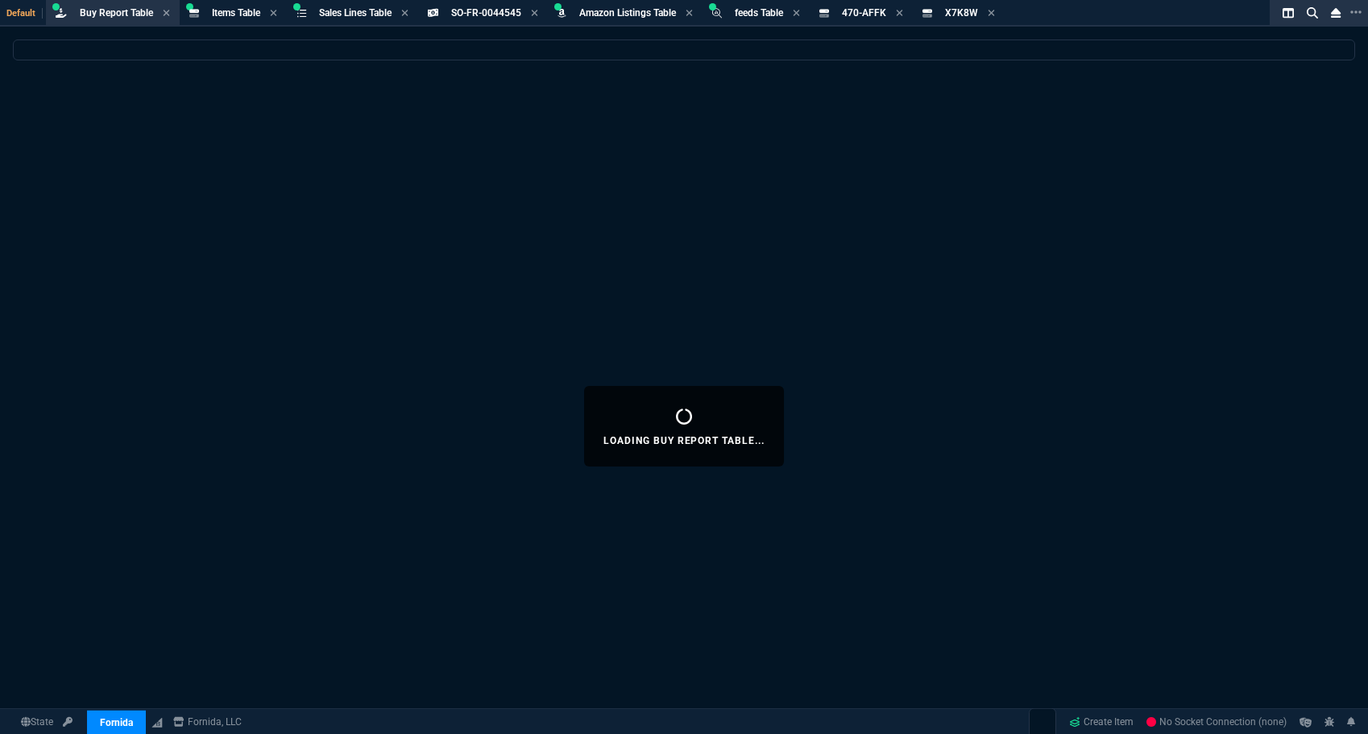
select select "8: NEPT"
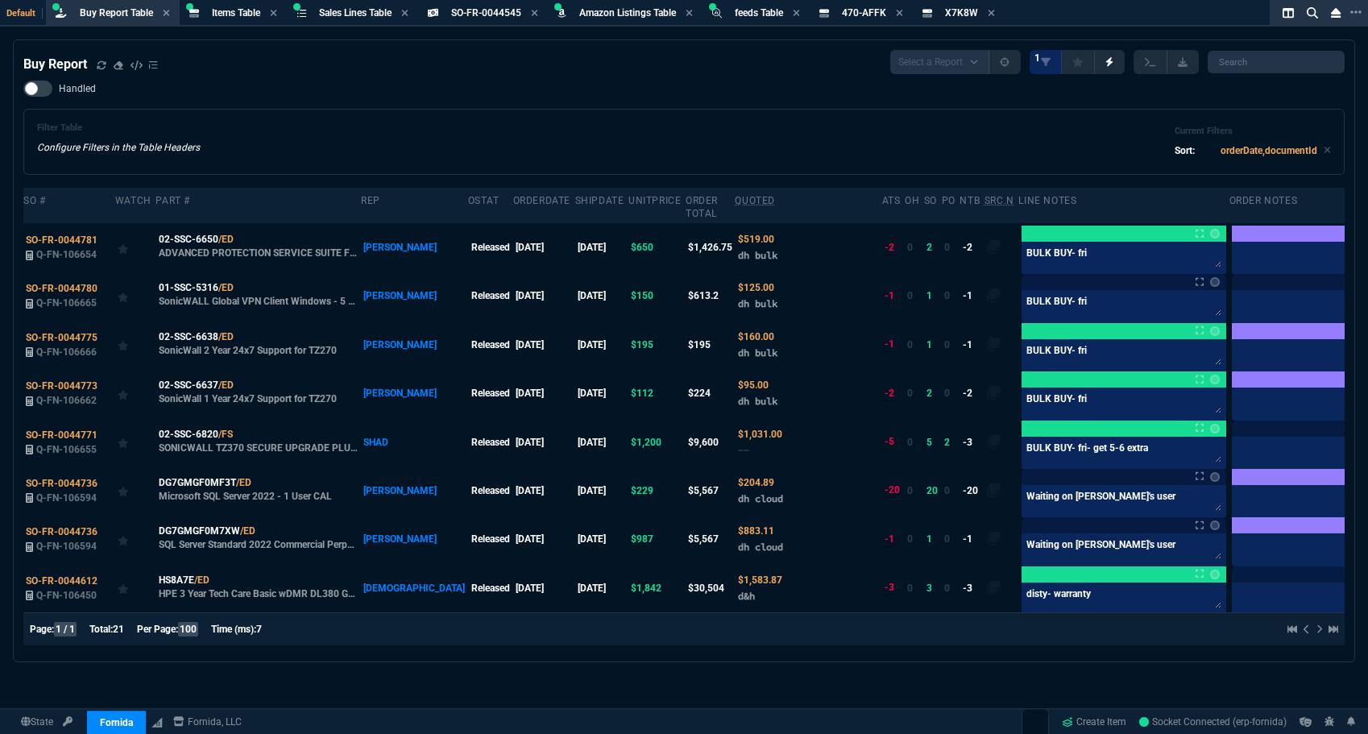
click at [599, 115] on div "Filter Table Configure Filters in the Table Headers Current Filters Sort: order…" at bounding box center [683, 142] width 1321 height 66
click at [197, 289] on span "01-SSC-5316" at bounding box center [189, 287] width 60 height 15
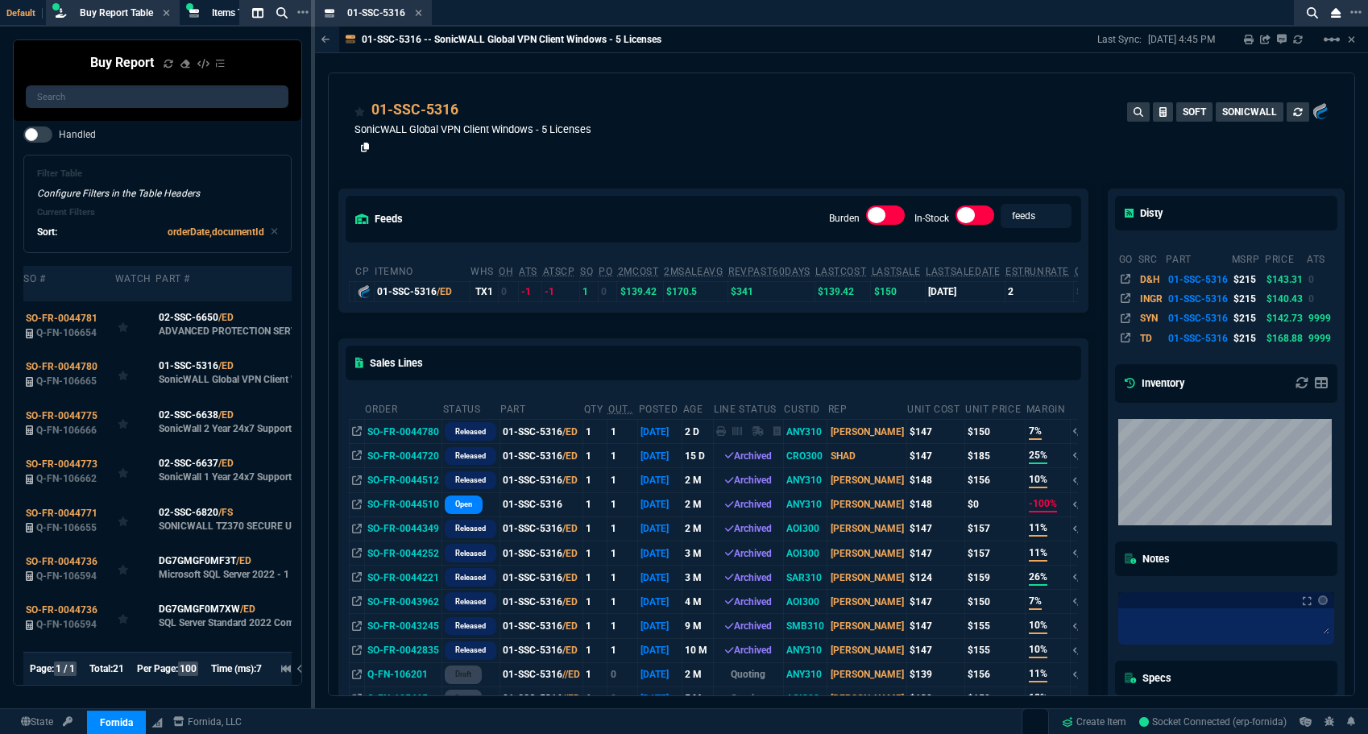
click at [365, 147] on icon at bounding box center [365, 148] width 9 height 10
click at [415, 9] on icon at bounding box center [418, 13] width 7 height 10
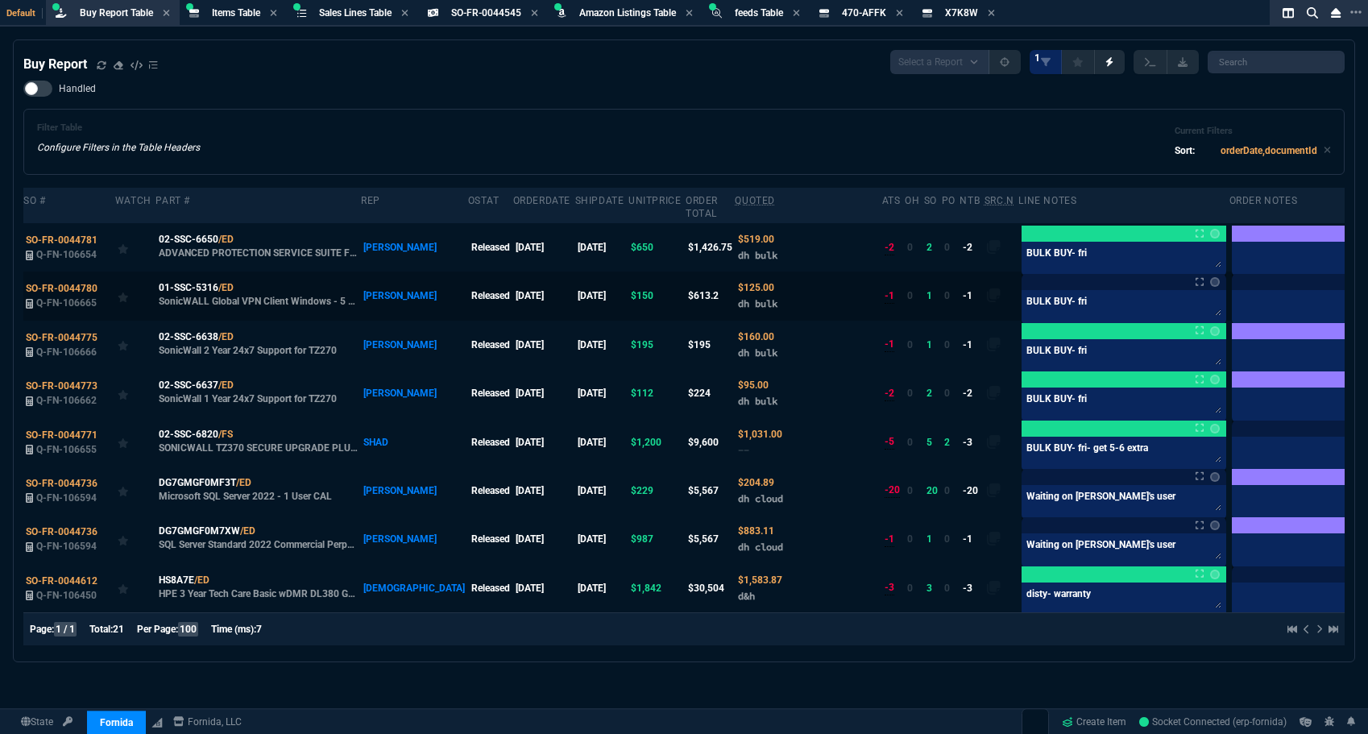
click at [1204, 288] on nx-fornida-color-selector at bounding box center [1212, 282] width 16 height 23
click at [1210, 285] on link at bounding box center [1215, 282] width 10 height 10
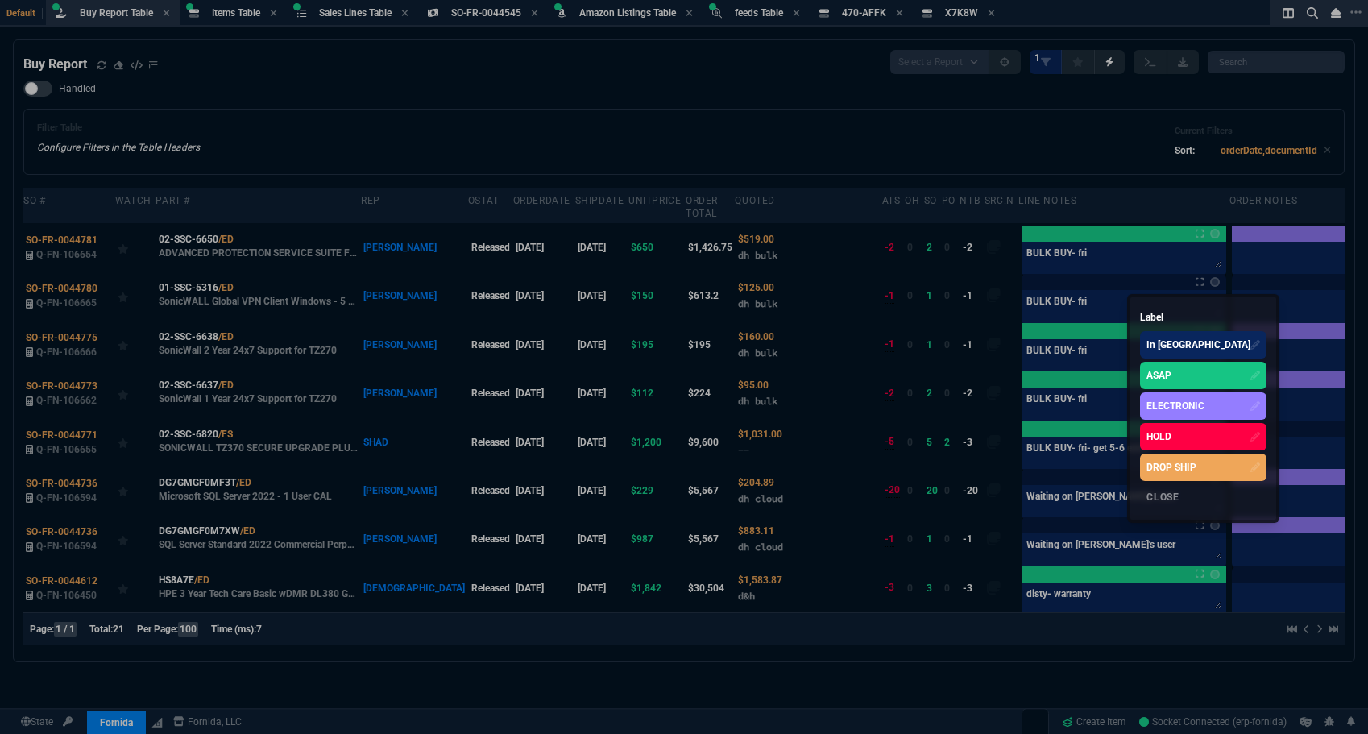
click at [1150, 373] on div "ASAP" at bounding box center [1158, 375] width 25 height 15
click at [581, 151] on div at bounding box center [684, 367] width 1368 height 734
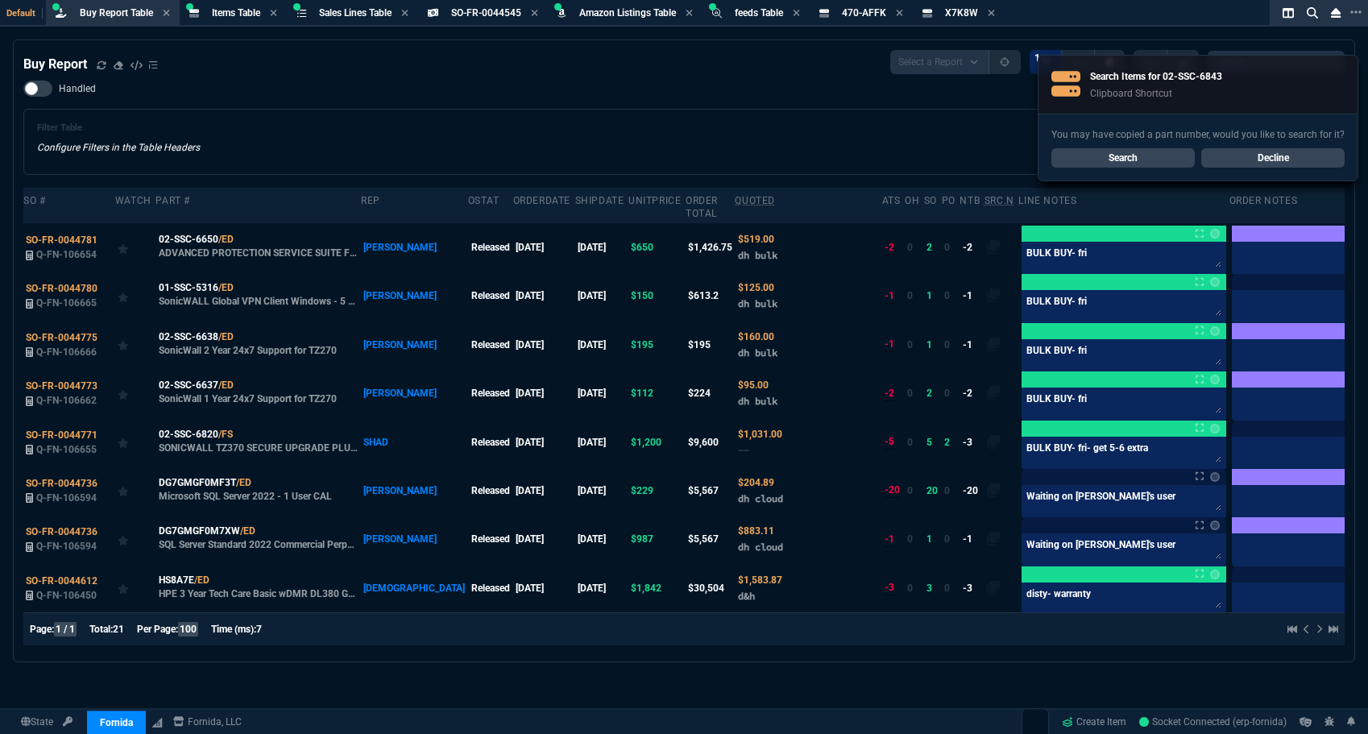
click at [1108, 155] on link "Search" at bounding box center [1122, 157] width 143 height 19
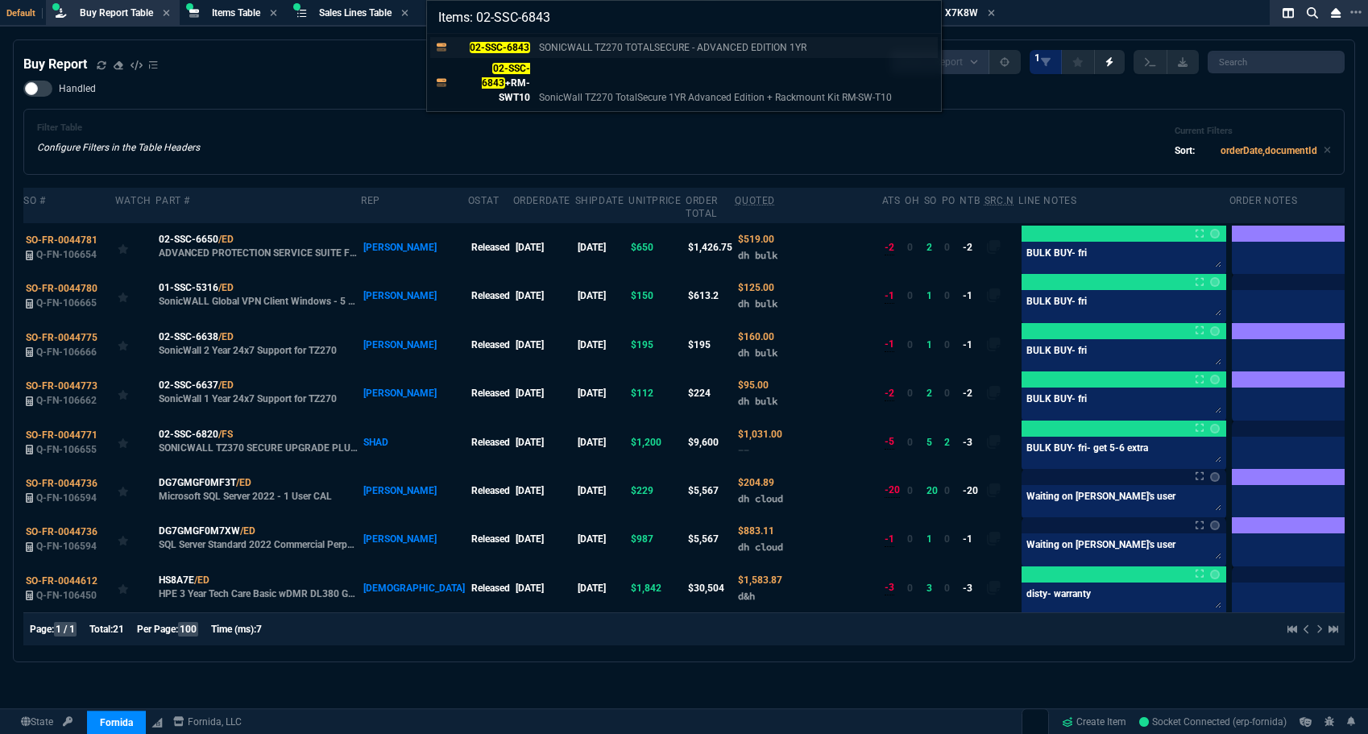
click at [520, 45] on mark "02-SSC-6843" at bounding box center [500, 47] width 60 height 11
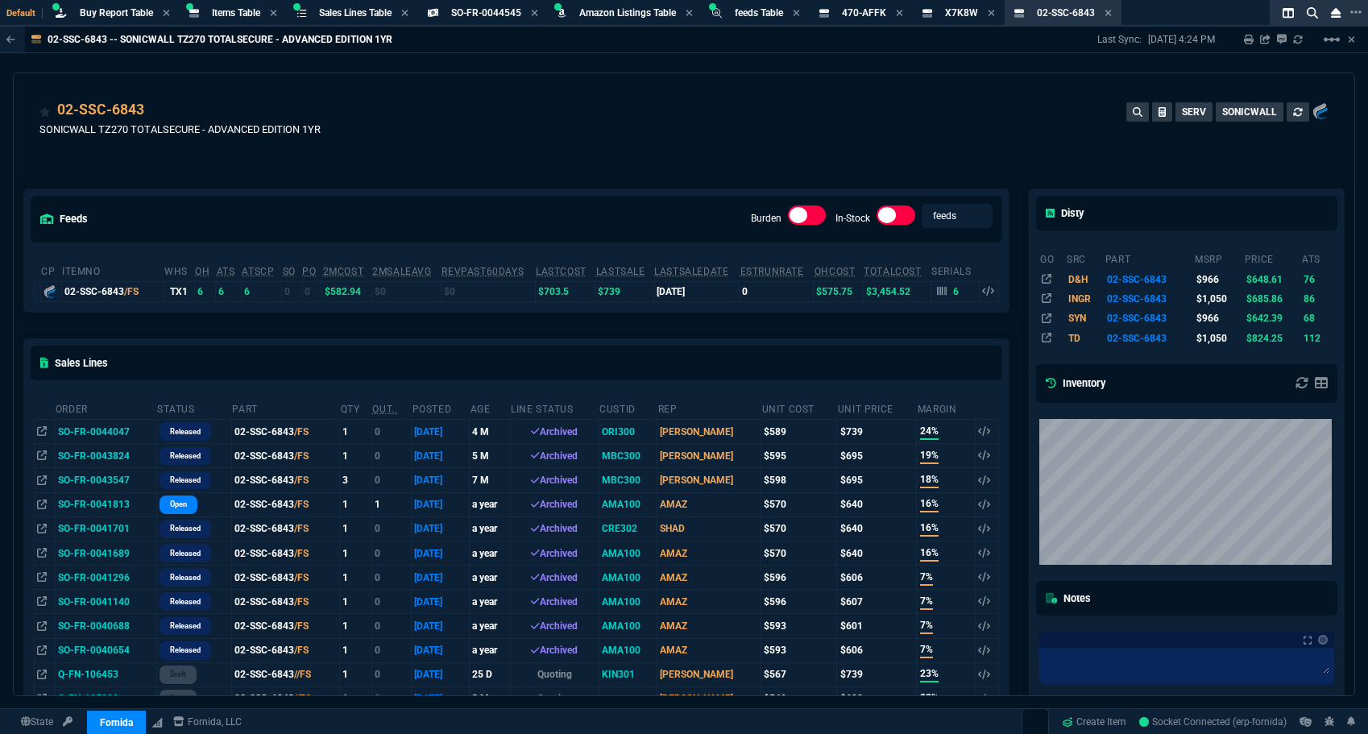
click at [656, 144] on div "02-SSC-6843 SONICWALL TZ270 TOTALSECURE - ADVANCED EDITION 1YR SERV SONICWALL" at bounding box center [683, 127] width 1289 height 57
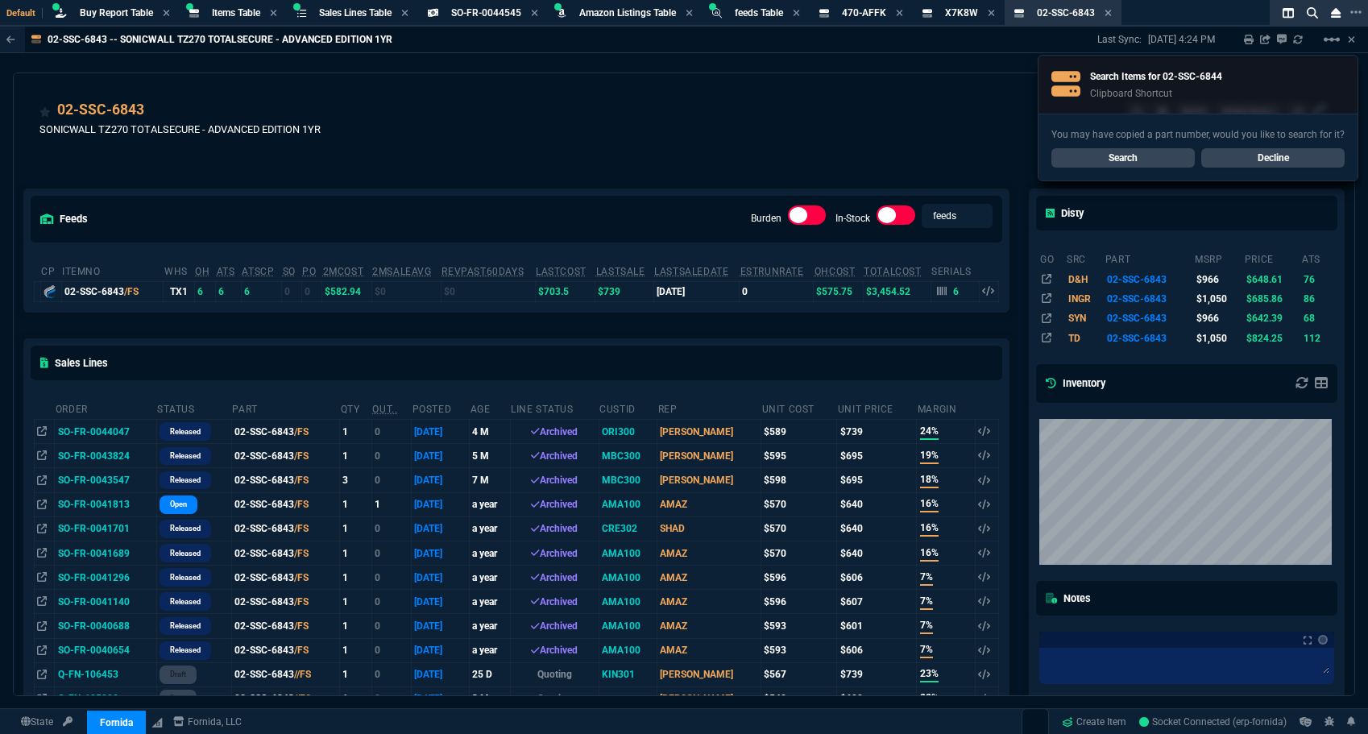
click at [1149, 160] on link "Search" at bounding box center [1122, 157] width 143 height 19
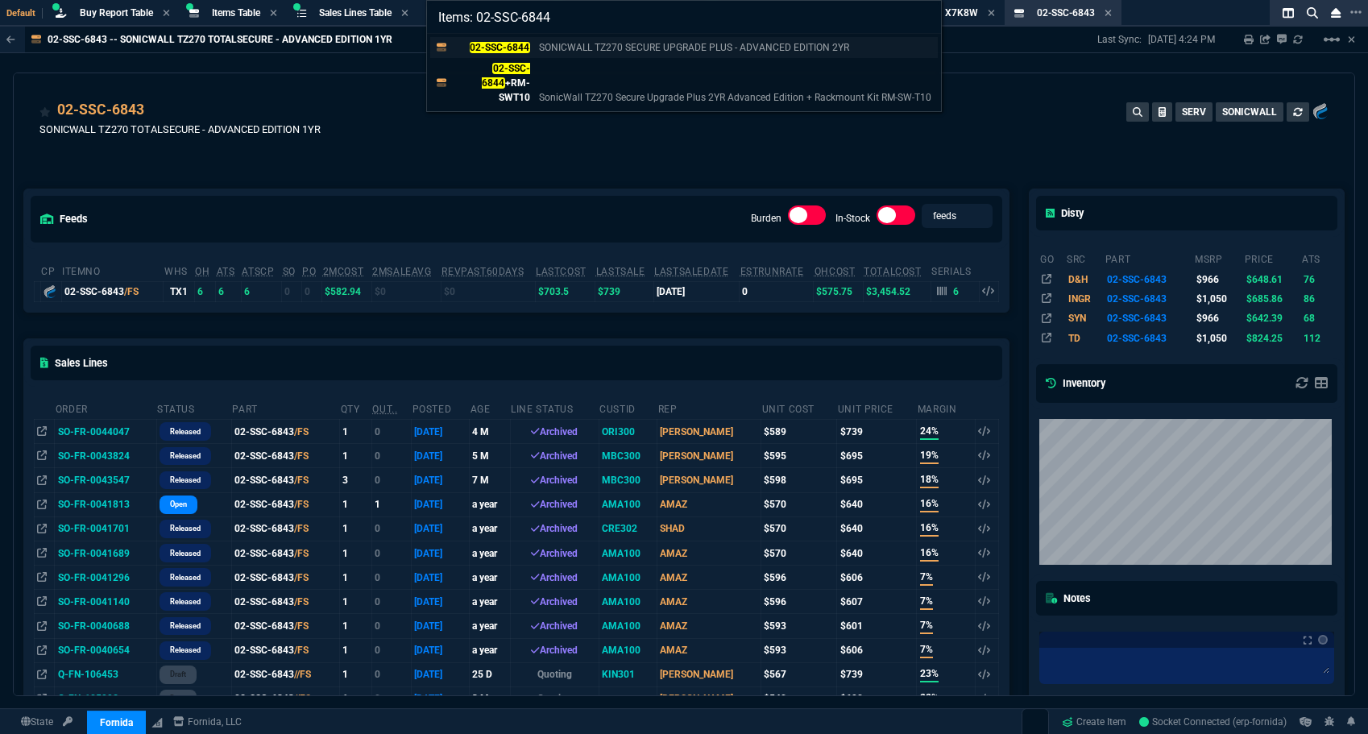
click at [513, 50] on mark "02-SSC-6844" at bounding box center [500, 47] width 60 height 11
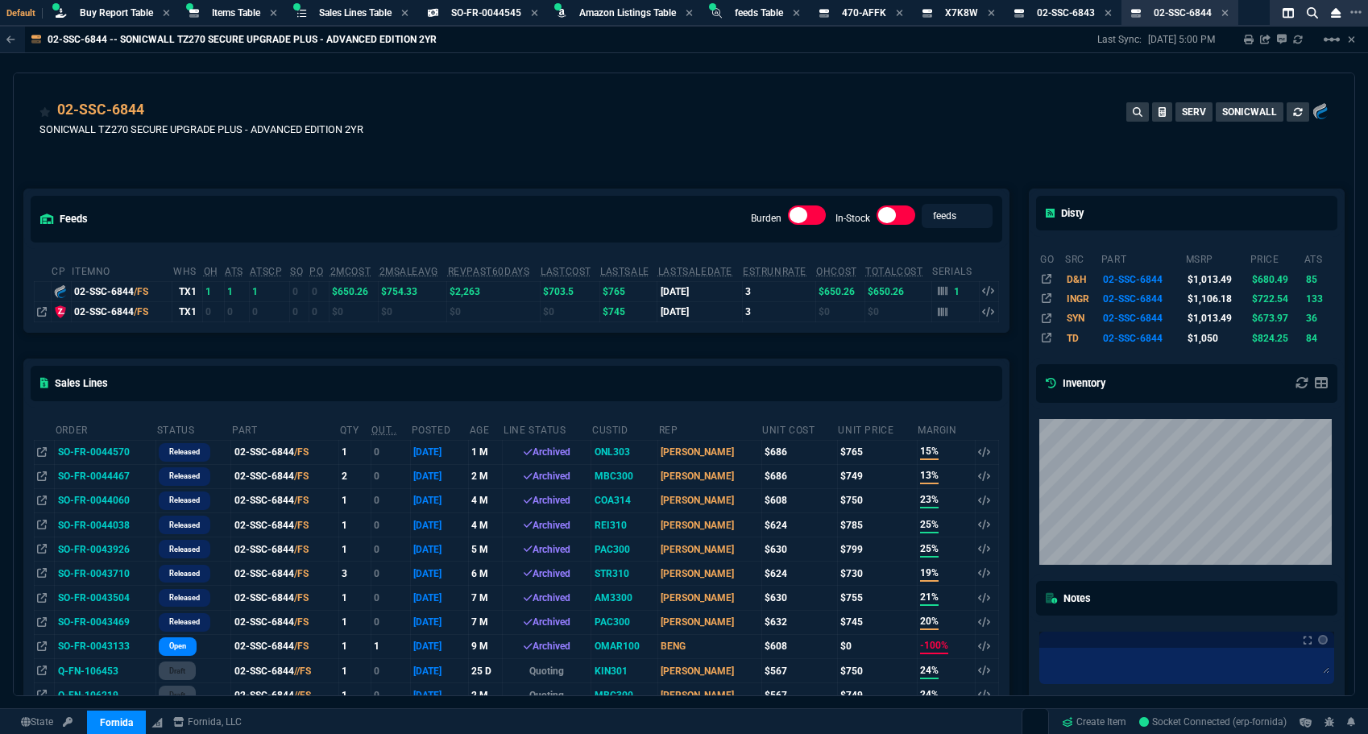
click at [436, 116] on div "02-SSC-6844 SONICWALL TZ270 SECURE UPGRADE PLUS - ADVANCED EDITION 2YR SERV SON…" at bounding box center [683, 127] width 1289 height 57
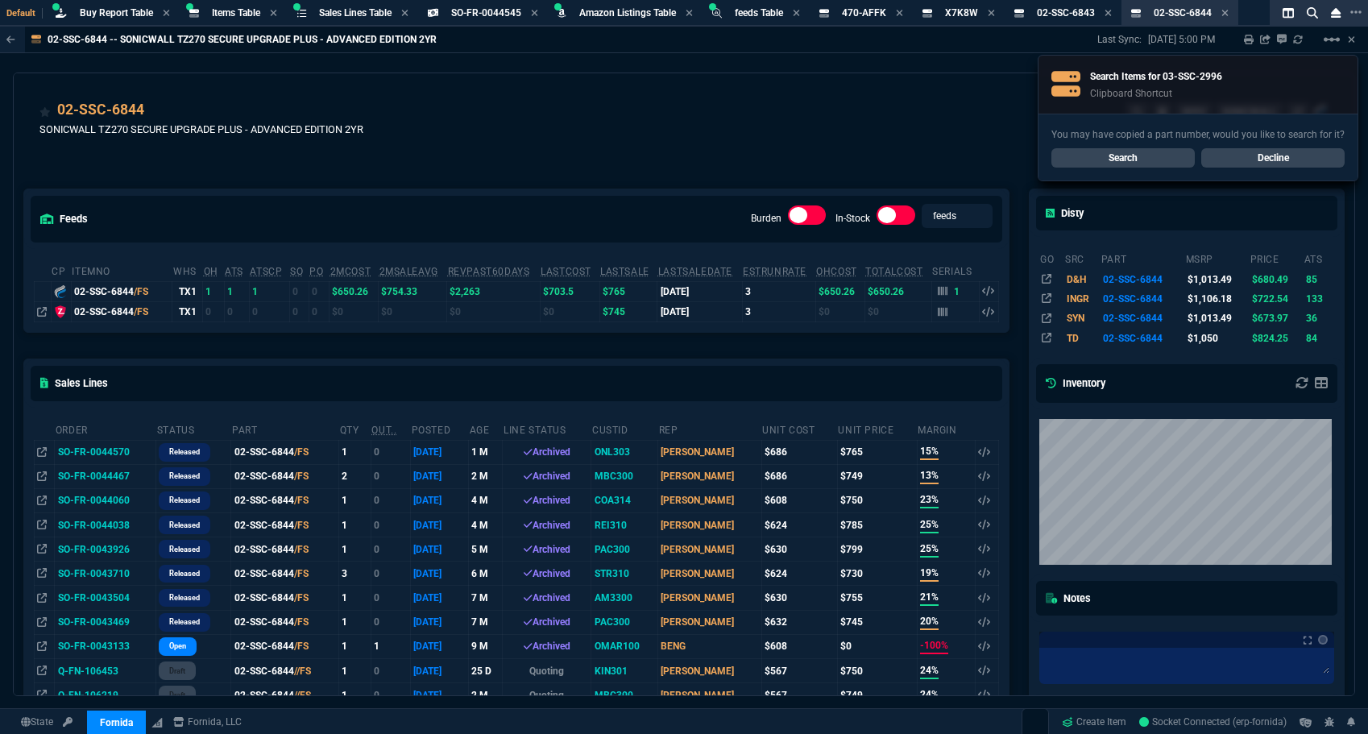
click at [1092, 155] on link "Search" at bounding box center [1122, 157] width 143 height 19
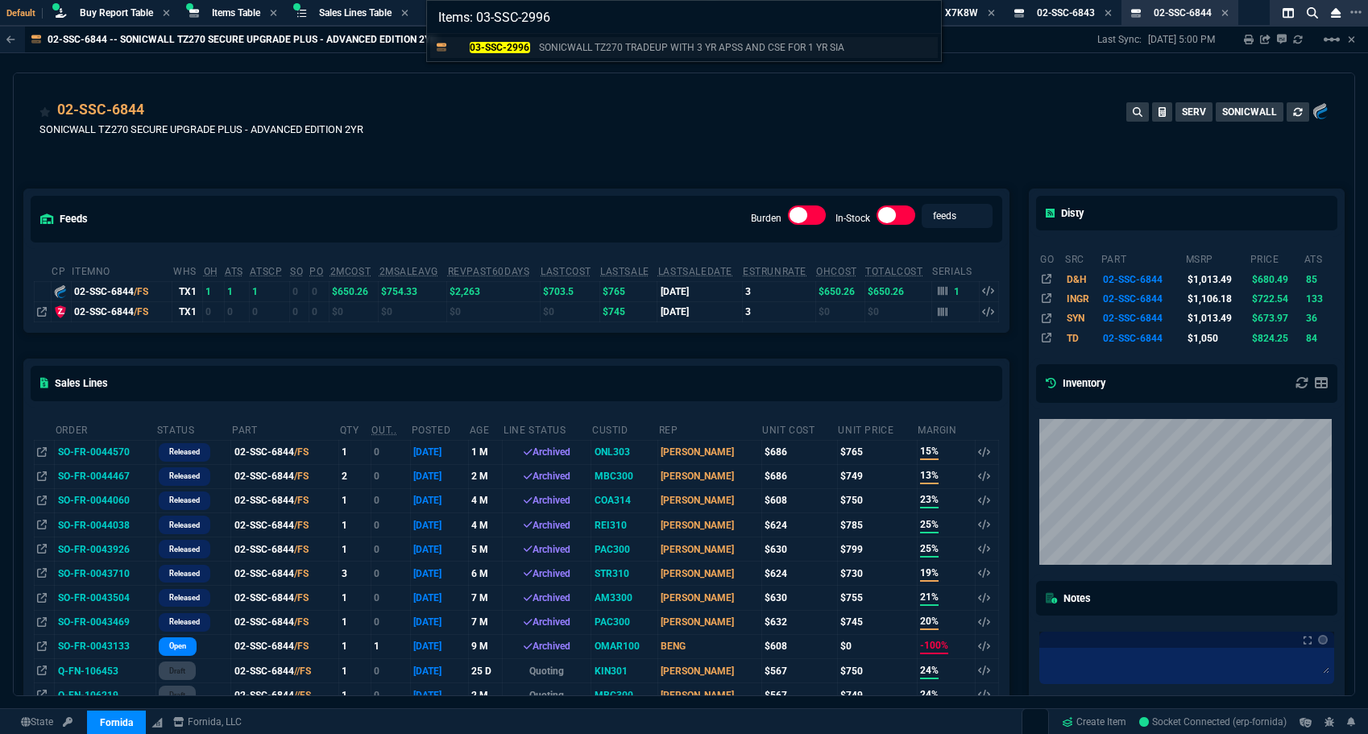
click at [520, 52] on mark "03-SSC-2996" at bounding box center [500, 47] width 60 height 11
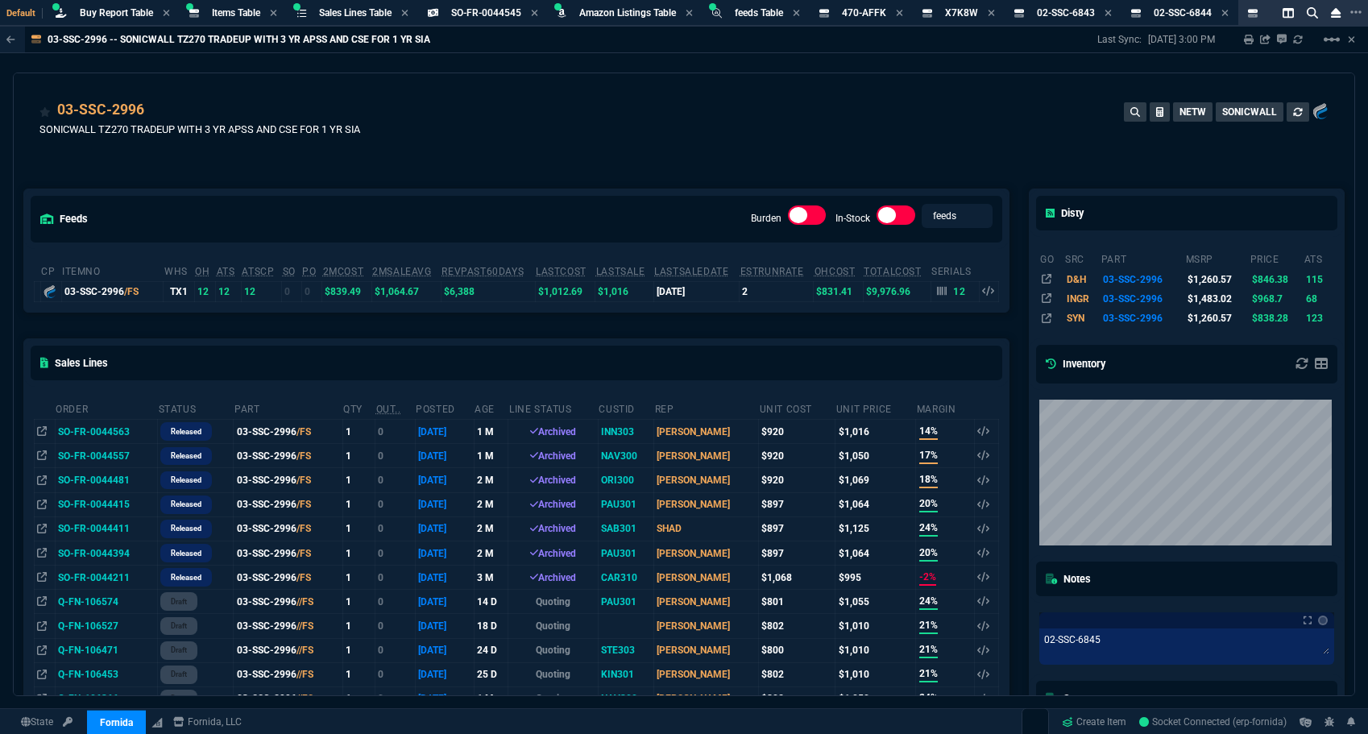
click at [764, 147] on div "03-SSC-2996 SONICWALL TZ270 TRADEUP WITH 3 YR APSS AND CSE FOR 1 YR SIA NETW SO…" at bounding box center [683, 127] width 1289 height 57
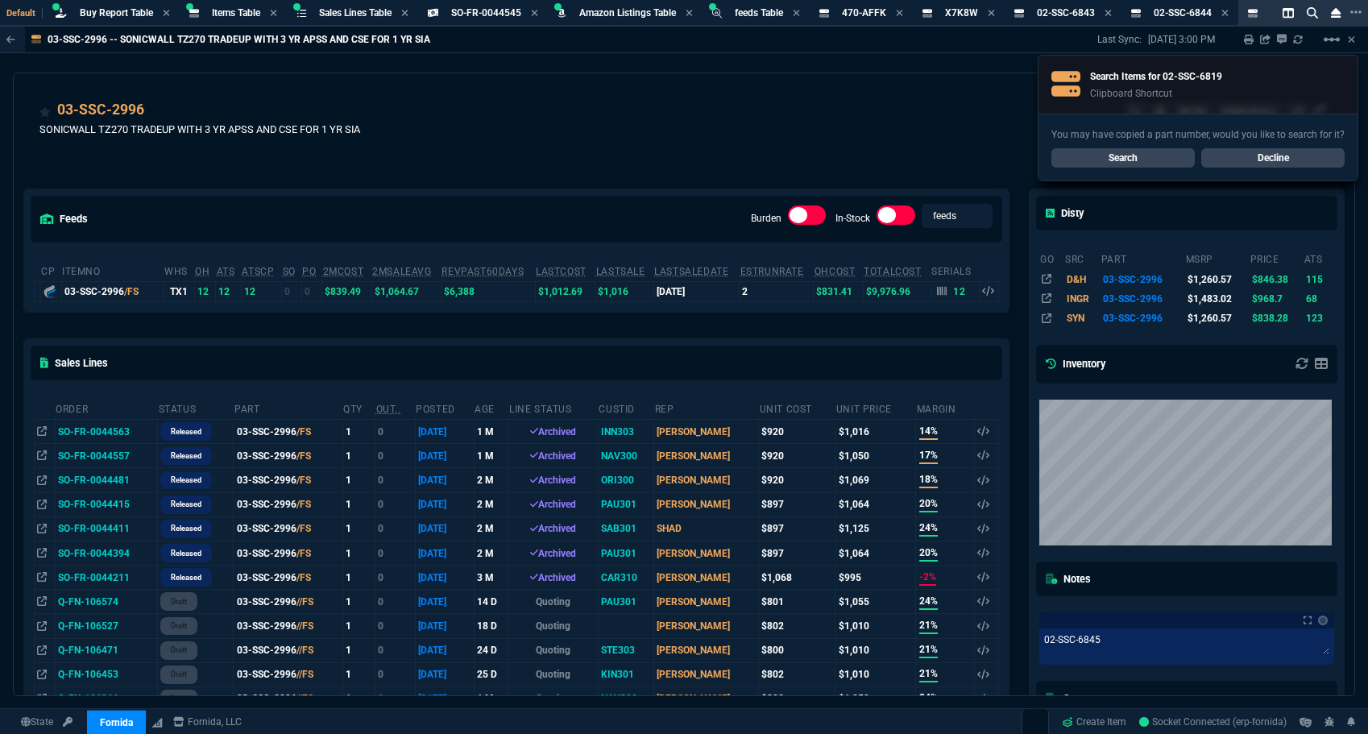
click at [1097, 160] on link "Search" at bounding box center [1122, 157] width 143 height 19
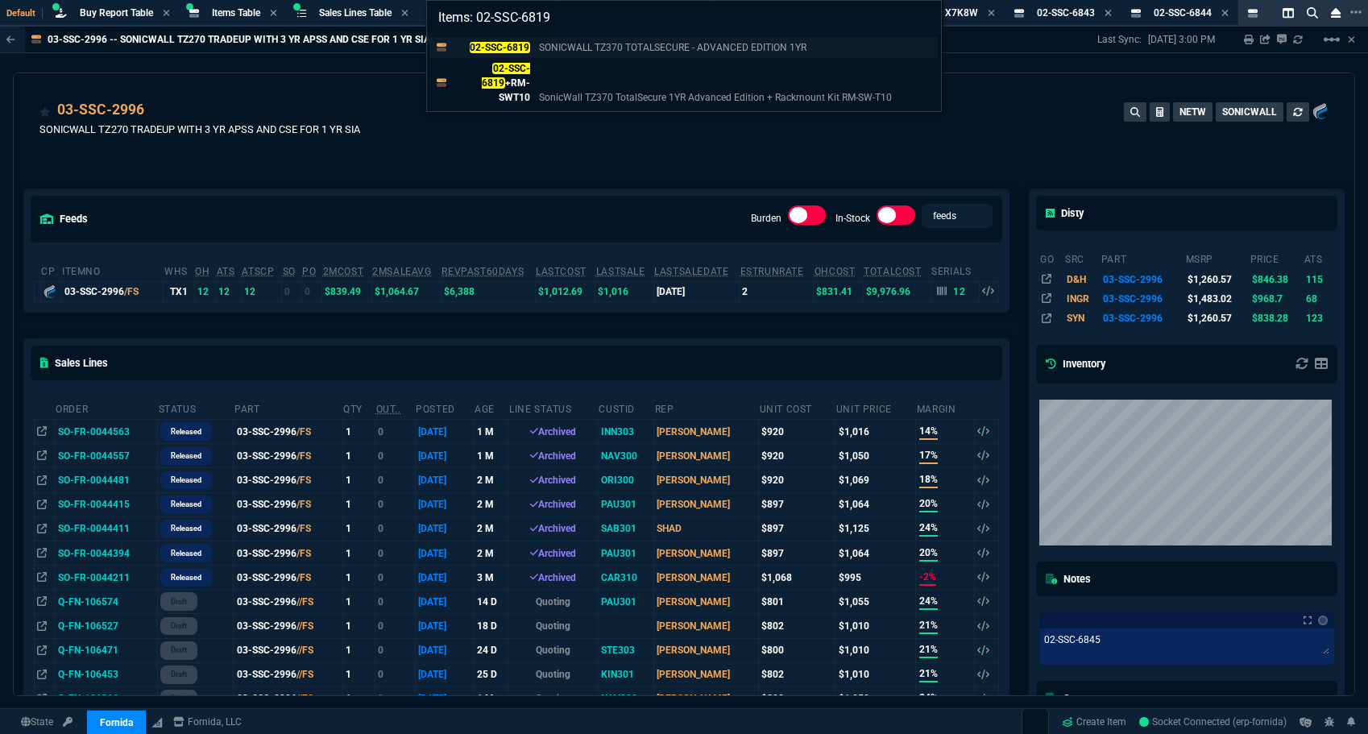
click at [545, 49] on p "SONICWALL TZ370 TOTALSECURE - ADVANCED EDITION 1YR" at bounding box center [672, 47] width 267 height 15
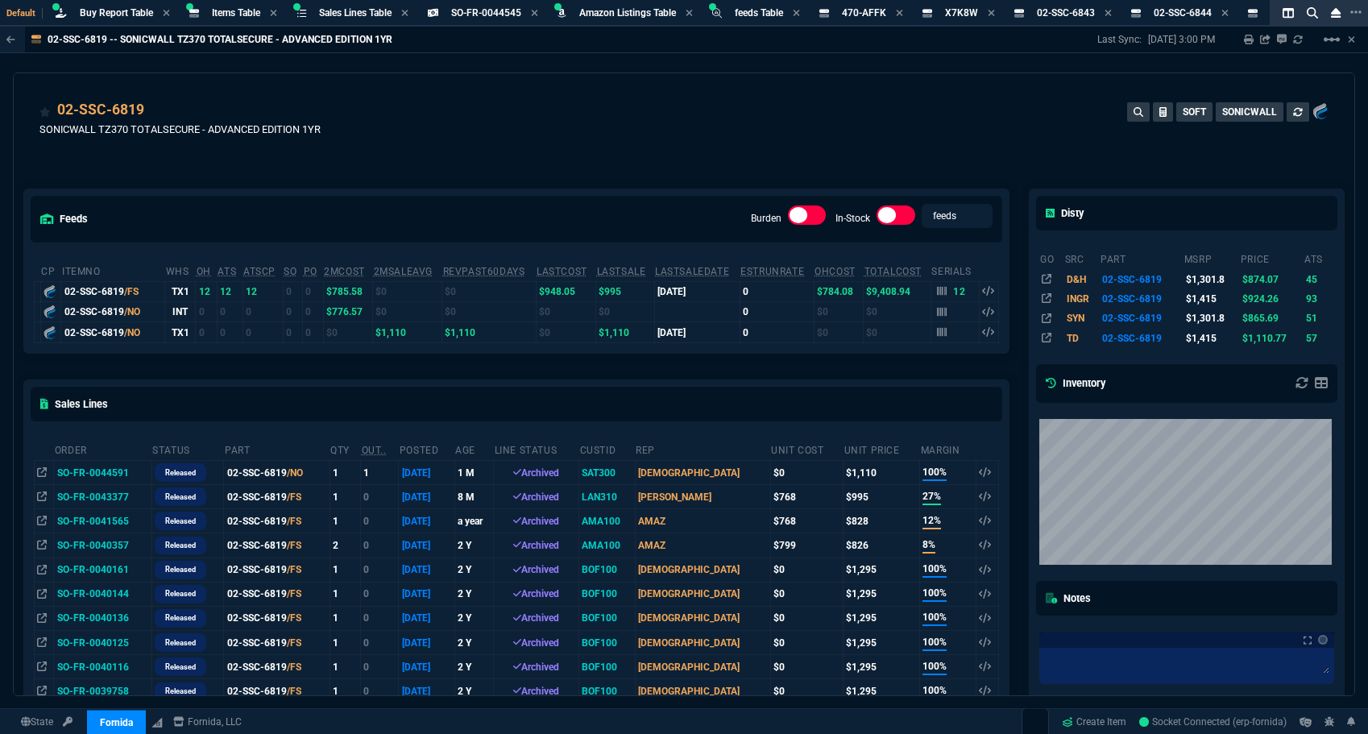
click at [545, 114] on div "02-SSC-6819 SONICWALL TZ370 TOTALSECURE - ADVANCED EDITION 1YR SOFT SONICWALL" at bounding box center [683, 127] width 1289 height 57
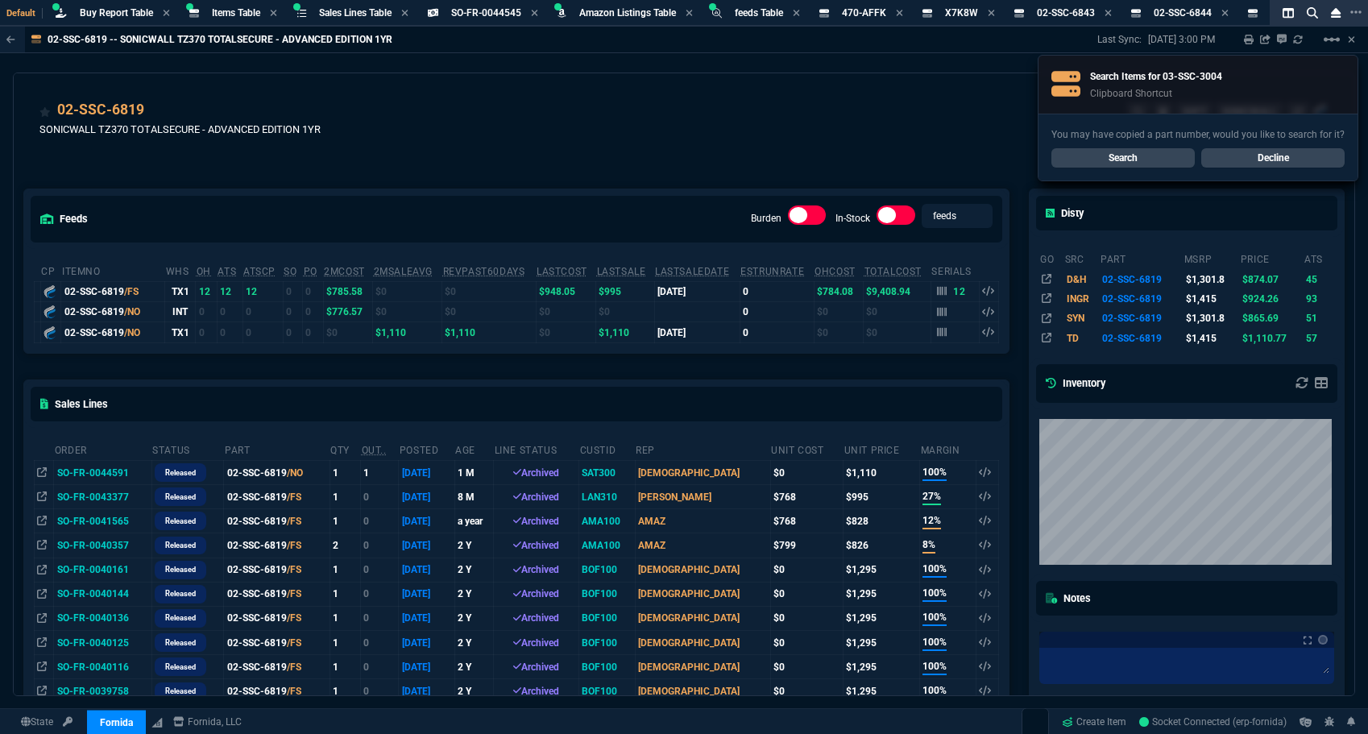
click at [1085, 160] on link "Search" at bounding box center [1122, 157] width 143 height 19
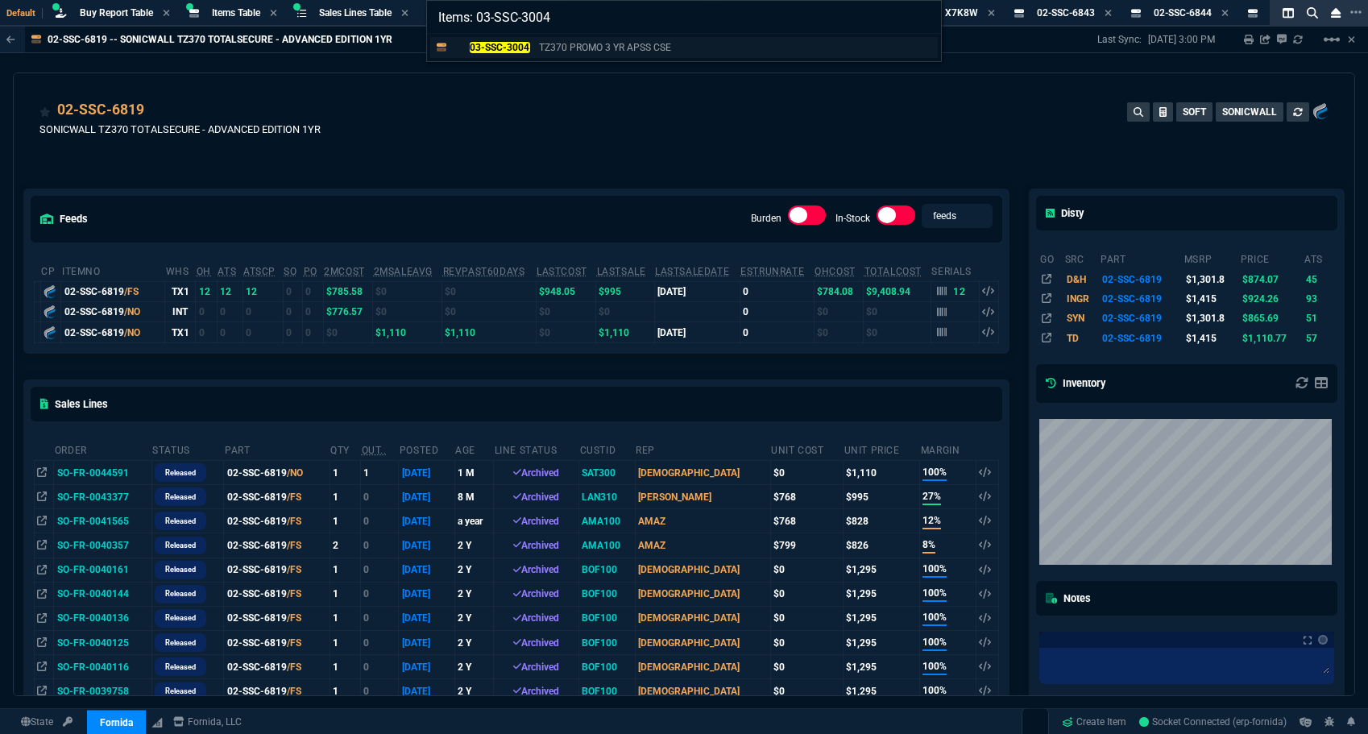
click at [514, 52] on mark "03-SSC-3004" at bounding box center [500, 47] width 60 height 11
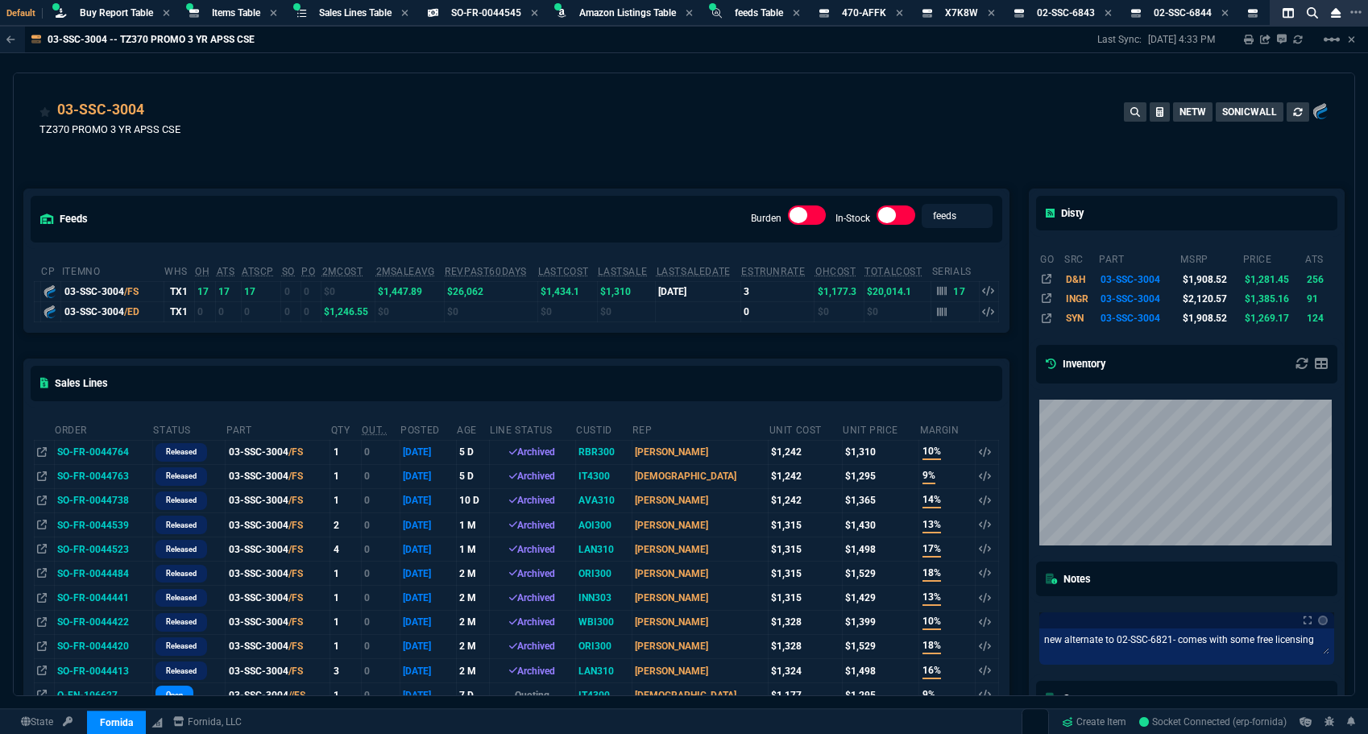
click at [868, 108] on div "03-SSC-3004 TZ370 PROMO 3 YR APSS CSE NETW SONICWALL" at bounding box center [683, 127] width 1289 height 57
